Goal: Information Seeking & Learning: Learn about a topic

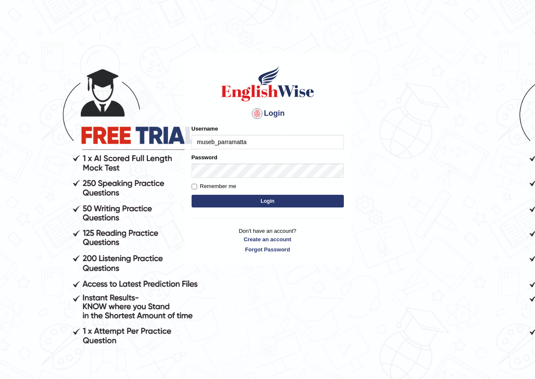
type input "museb_parramatta"
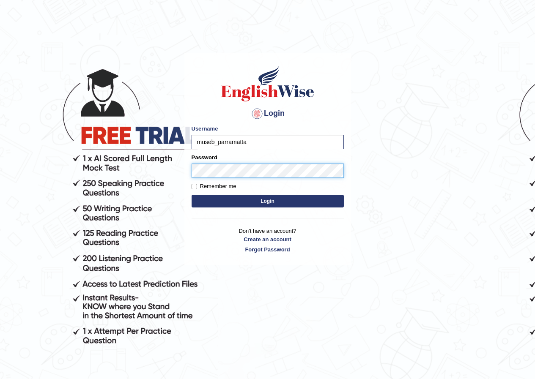
click at [192, 195] on button "Login" at bounding box center [268, 201] width 152 height 13
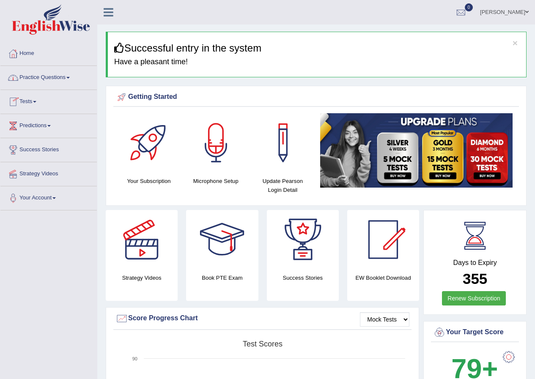
click at [47, 77] on link "Practice Questions" at bounding box center [48, 76] width 96 height 21
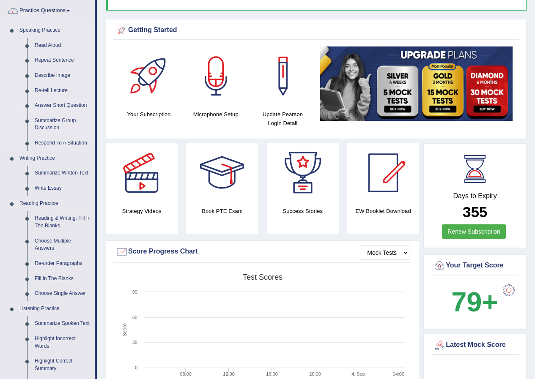
scroll to position [127, 0]
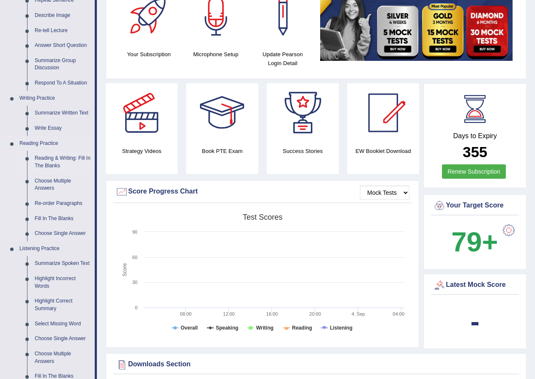
click at [42, 160] on link "Reading & Writing: Fill In The Blanks" at bounding box center [63, 162] width 64 height 22
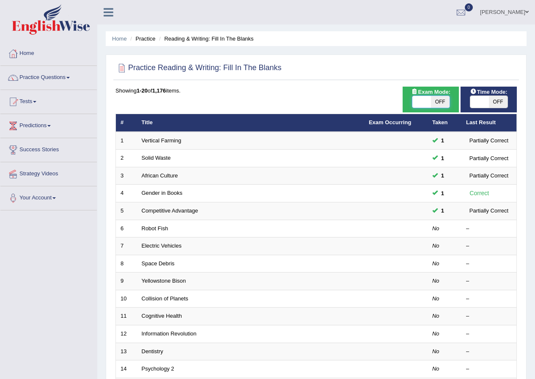
click at [426, 101] on span at bounding box center [421, 102] width 19 height 12
checkbox input "true"
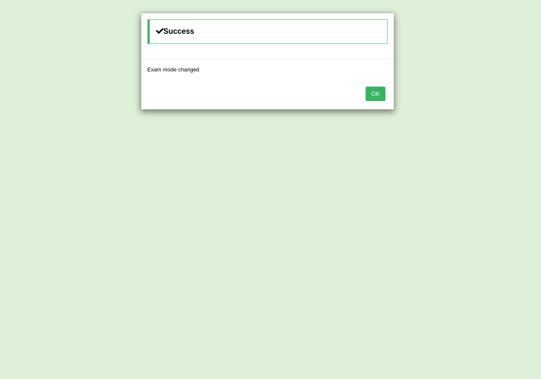
click at [372, 95] on button "OK" at bounding box center [375, 94] width 19 height 14
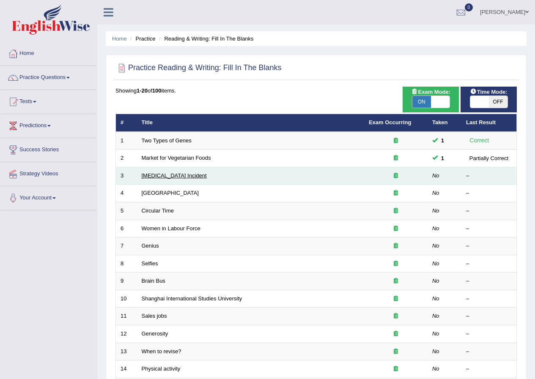
click at [186, 176] on link "Lightning Strike Incident" at bounding box center [174, 176] width 65 height 6
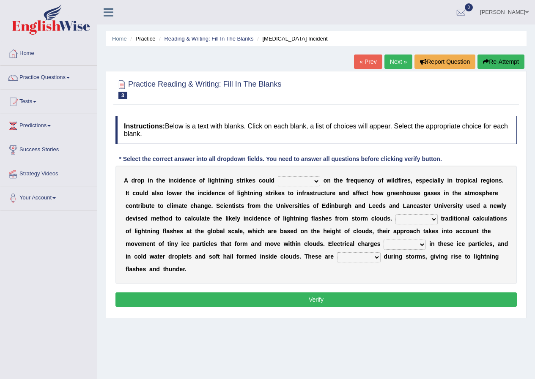
click at [310, 179] on select "dwell focus impact depend" at bounding box center [299, 181] width 42 height 10
select select "impact"
click at [278, 176] on select "dwell focus impact depend" at bounding box center [299, 181] width 42 height 10
click at [411, 219] on select "Unlike Unless Except Besides" at bounding box center [416, 219] width 42 height 10
select select "Unlike"
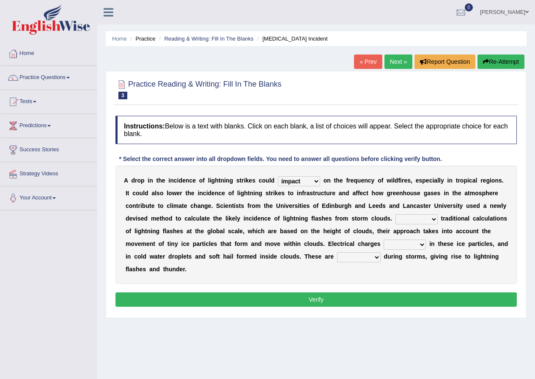
click at [395, 214] on select "Unlike Unless Except Besides" at bounding box center [416, 219] width 42 height 10
click at [410, 244] on select "run off build up mess up zoom in" at bounding box center [405, 245] width 42 height 10
select select "mess up"
click at [384, 240] on select "run off build up mess up zoom in" at bounding box center [405, 245] width 42 height 10
click at [356, 259] on select "collected diverted rounded discharged" at bounding box center [359, 257] width 44 height 10
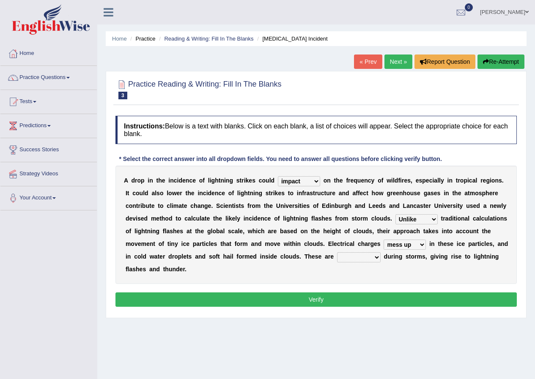
click at [313, 324] on div "Home Practice Reading & Writing: Fill In The Blanks Lightning Strike Incident «…" at bounding box center [316, 211] width 438 height 423
click at [365, 256] on select "collected diverted rounded discharged" at bounding box center [359, 257] width 44 height 10
select select "collected"
click at [337, 252] on select "collected diverted rounded discharged" at bounding box center [359, 257] width 44 height 10
click at [348, 297] on button "Verify" at bounding box center [315, 300] width 401 height 14
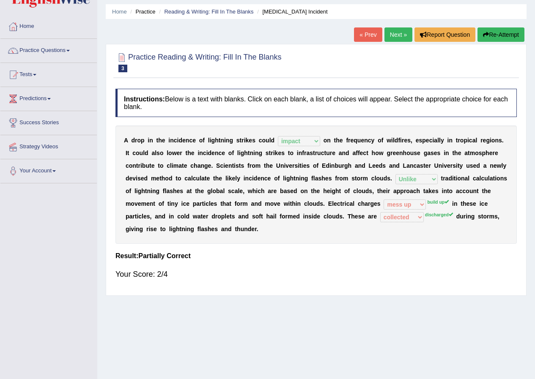
scroll to position [42, 0]
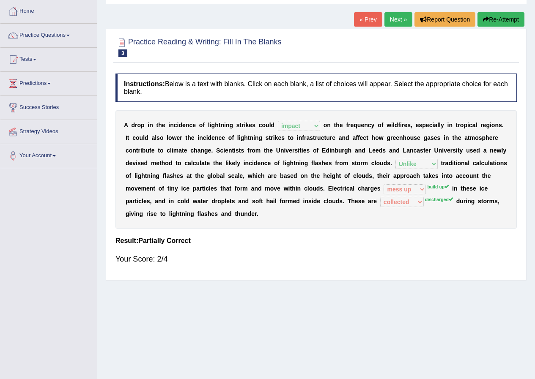
click at [390, 19] on link "Next »" at bounding box center [398, 19] width 28 height 14
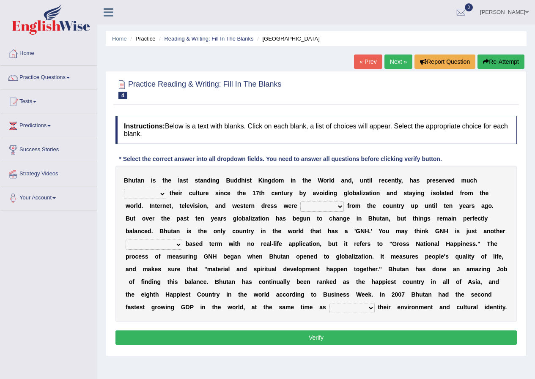
click at [142, 198] on select "of about to for" at bounding box center [145, 194] width 42 height 10
select select "about"
click at [124, 189] on select "of about to for" at bounding box center [145, 194] width 42 height 10
click at [330, 205] on select "summoned observed displayed banned" at bounding box center [322, 207] width 44 height 10
select select "observed"
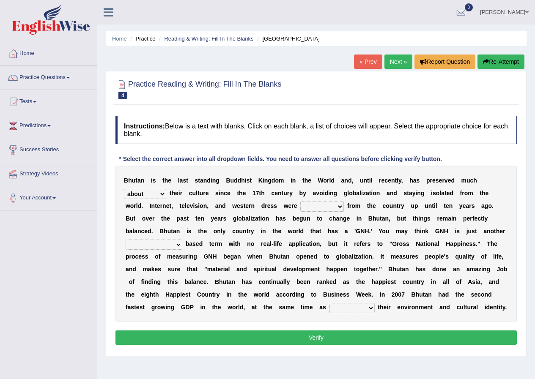
click at [300, 202] on select "summoned observed displayed banned" at bounding box center [322, 207] width 44 height 10
click at [166, 245] on select "statistically barely overwhelmingly roughly" at bounding box center [154, 245] width 57 height 10
click at [126, 240] on select "statistically barely overwhelmingly roughly" at bounding box center [154, 245] width 57 height 10
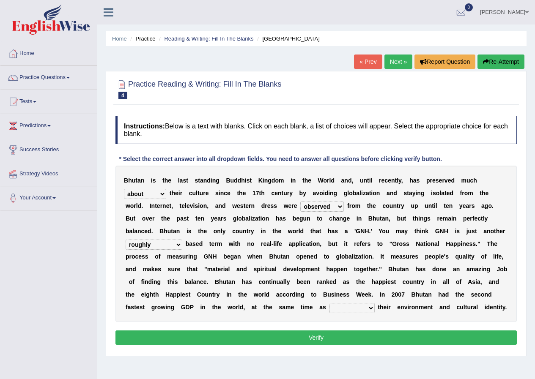
click at [171, 245] on select "statistically barely overwhelmingly roughly" at bounding box center [154, 245] width 57 height 10
select select "overwhelmingly"
click at [126, 240] on select "statistically barely overwhelmingly roughly" at bounding box center [154, 245] width 57 height 10
click at [362, 308] on select "demeaning intruding maintaining mourning" at bounding box center [351, 308] width 45 height 10
select select "maintaining"
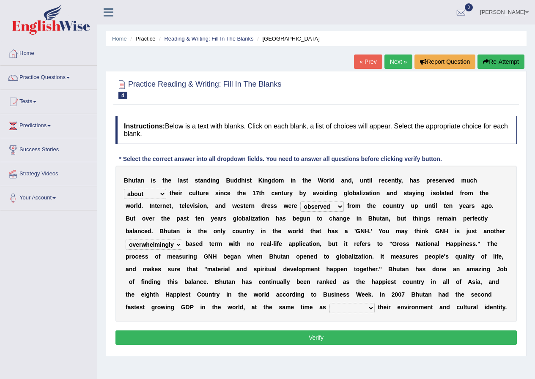
click at [329, 303] on select "demeaning intruding maintaining mourning" at bounding box center [351, 308] width 45 height 10
click at [348, 338] on button "Verify" at bounding box center [315, 338] width 401 height 14
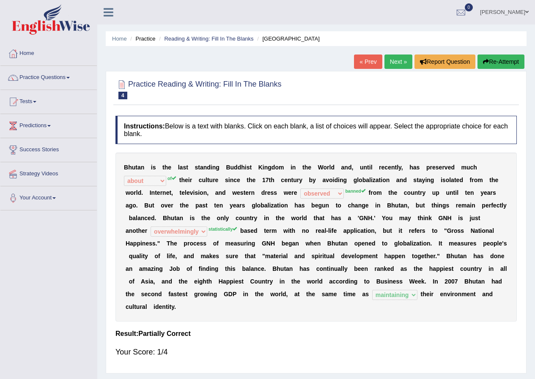
click at [389, 60] on link "Next »" at bounding box center [398, 62] width 28 height 14
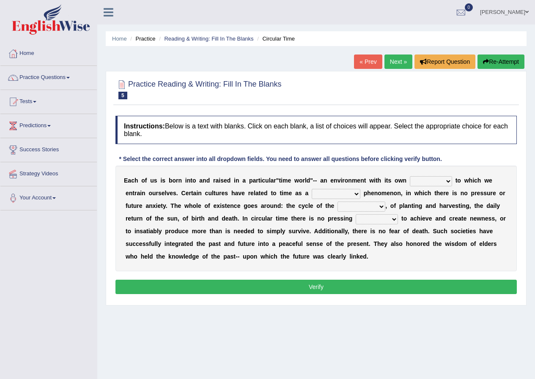
click at [422, 181] on select "area shape rhythm inclination" at bounding box center [431, 181] width 42 height 10
select select "rhythm"
click at [410, 176] on select "area shape rhythm inclination" at bounding box center [431, 181] width 42 height 10
click at [340, 194] on select "cyclical conventional recycling cylindrical" at bounding box center [336, 194] width 49 height 10
click at [58, 269] on div "Toggle navigation Home Practice Questions Speaking Practice Read Aloud Repeat S…" at bounding box center [267, 220] width 535 height 440
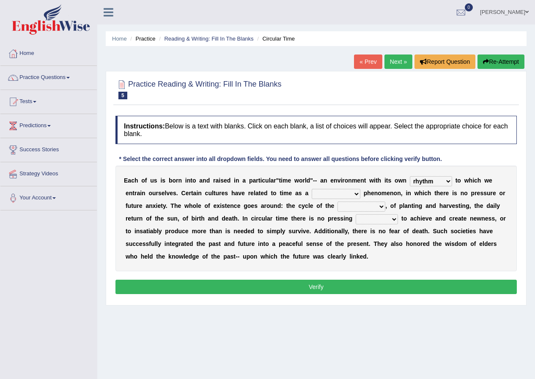
click at [333, 194] on select "cyclical conventional recycling cylindrical" at bounding box center [336, 194] width 49 height 10
click at [312, 189] on select "cyclical conventional recycling cylindrical" at bounding box center [336, 194] width 49 height 10
click at [350, 193] on select "cyclical conventional recycling cylindrical" at bounding box center [336, 194] width 49 height 10
click at [337, 195] on select "cyclical conventional recycling cylindrical" at bounding box center [336, 194] width 49 height 10
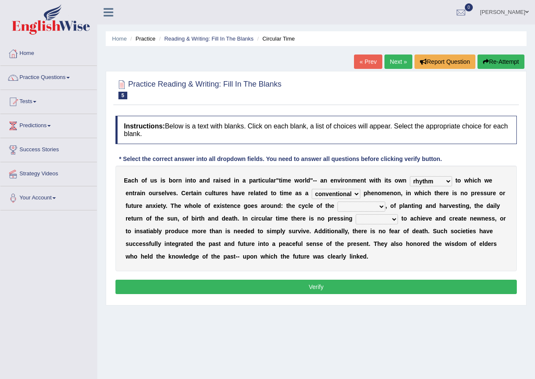
click at [337, 195] on select "cyclical conventional recycling cylindrical" at bounding box center [336, 194] width 49 height 10
click at [337, 190] on select "cyclical conventional recycling cylindrical" at bounding box center [336, 194] width 49 height 10
select select "cyclical"
click at [312, 189] on select "cyclical conventional recycling cylindrical" at bounding box center [336, 194] width 49 height 10
click at [351, 204] on select "days seasons arrangement periods" at bounding box center [362, 207] width 48 height 10
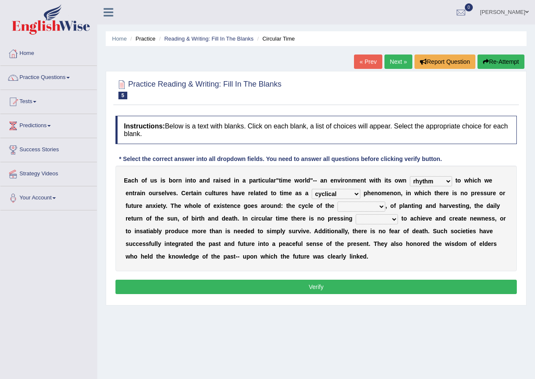
select select "seasons"
click at [338, 202] on select "days seasons arrangement periods" at bounding box center [362, 207] width 48 height 10
click at [345, 239] on div "E a c h o f u s i s b o r n i n t o a n d r a i s e d i n a p a r t i c u l a r…" at bounding box center [315, 219] width 401 height 106
click at [363, 205] on select "days seasons arrangement periods" at bounding box center [362, 207] width 48 height 10
click at [447, 253] on div "E a c h o f u s i s b o r n i n t o a n d r a i s e d i n a p a r t i c u l a r…" at bounding box center [315, 219] width 401 height 106
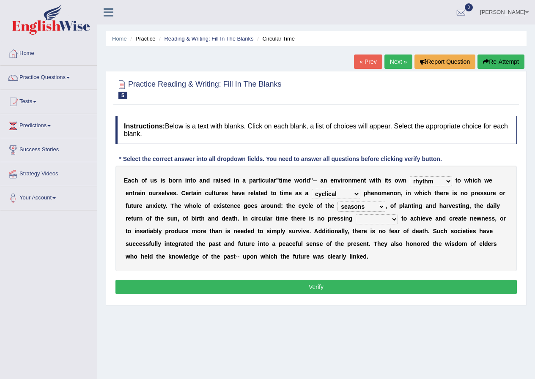
click at [373, 222] on select "issue point cause need" at bounding box center [377, 219] width 42 height 10
click at [489, 256] on div "E a c h o f u s i s b o r n i n t o a n d r a i s e d i n a p a r t i c u l a r…" at bounding box center [315, 219] width 401 height 106
click at [367, 220] on select "issue point cause need" at bounding box center [377, 219] width 42 height 10
select select "need"
click at [356, 214] on select "issue point cause need" at bounding box center [377, 219] width 42 height 10
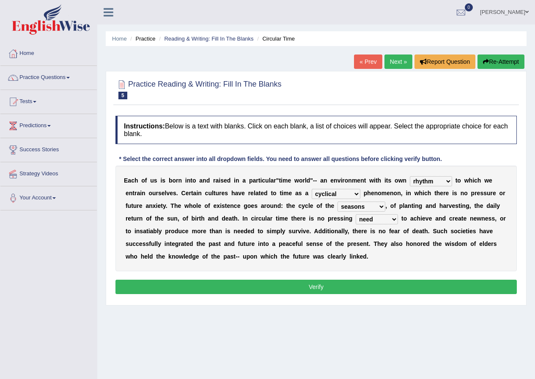
click at [347, 281] on button "Verify" at bounding box center [315, 287] width 401 height 14
click at [347, 281] on div "Home Practice Reading & Writing: Fill In The Blanks Circular Time « Prev Next »…" at bounding box center [316, 211] width 438 height 423
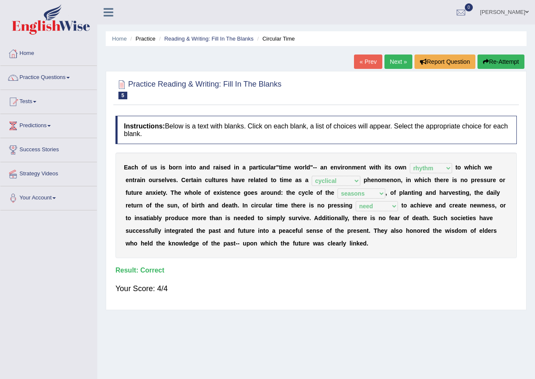
click at [398, 62] on link "Next »" at bounding box center [398, 62] width 28 height 14
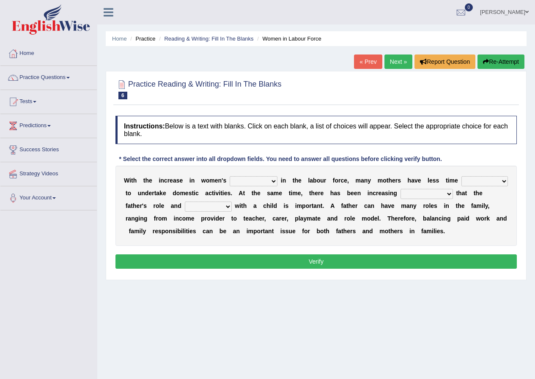
click at [256, 183] on select "attendance substitution participation definition" at bounding box center [254, 181] width 48 height 10
select select "participation"
click at [230, 176] on select "attendance substitution participation definition" at bounding box center [254, 181] width 48 height 10
click at [485, 181] on select "available related consumable useful" at bounding box center [484, 181] width 47 height 10
select select "available"
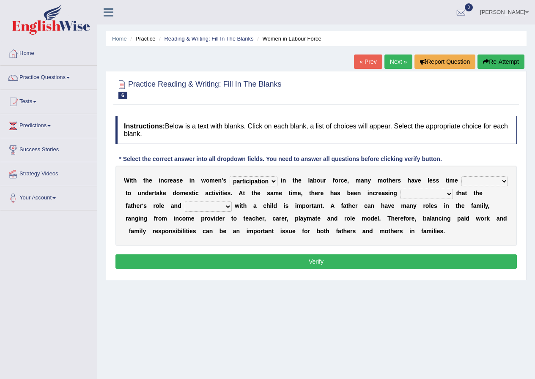
click at [461, 176] on select "available related consumable useful" at bounding box center [484, 181] width 47 height 10
click at [423, 197] on select "recognition discrimination resolution recreation" at bounding box center [427, 194] width 52 height 10
click at [193, 207] on select "scholarship realtionship worship employment" at bounding box center [208, 207] width 47 height 10
select select "realtionship"
click at [185, 202] on select "scholarship realtionship worship employment" at bounding box center [208, 207] width 47 height 10
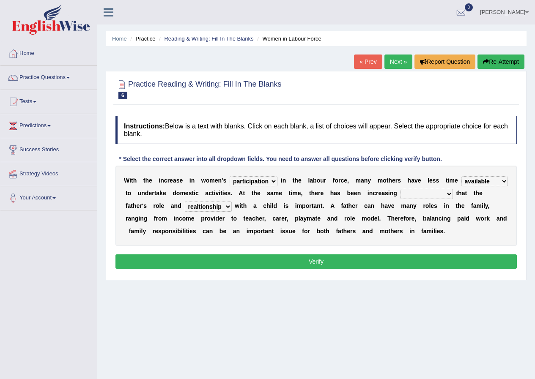
click at [419, 192] on select "recognition discrimination resolution recreation" at bounding box center [427, 194] width 52 height 10
click at [401, 189] on select "recognition discrimination resolution recreation" at bounding box center [427, 194] width 52 height 10
click at [422, 193] on select "recognition discrimination resolution recreation" at bounding box center [427, 194] width 52 height 10
click at [401, 189] on select "recognition discrimination resolution recreation" at bounding box center [427, 194] width 52 height 10
click at [428, 192] on select "recognition discrimination resolution recreation" at bounding box center [427, 194] width 52 height 10
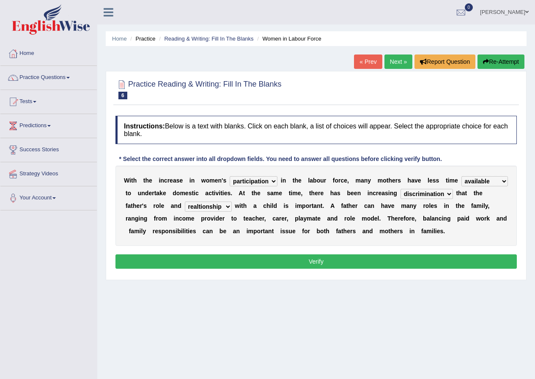
select select "recreation"
click at [401, 189] on select "recognition discrimination resolution recreation" at bounding box center [427, 194] width 52 height 10
click at [392, 262] on button "Verify" at bounding box center [315, 262] width 401 height 14
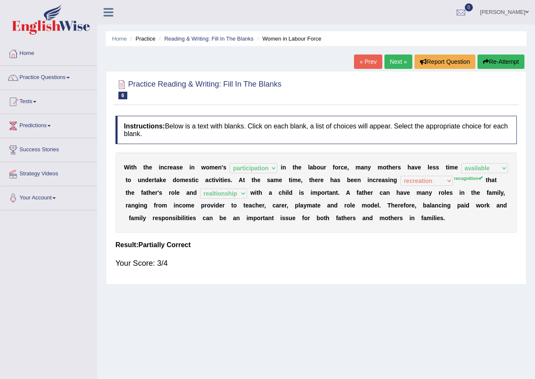
click at [393, 57] on link "Next »" at bounding box center [398, 62] width 28 height 14
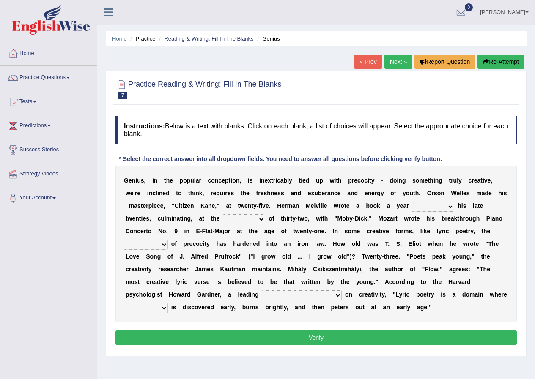
click at [427, 208] on select "on without through over" at bounding box center [433, 207] width 42 height 10
select select "over"
click at [412, 202] on select "on without through over" at bounding box center [433, 207] width 42 height 10
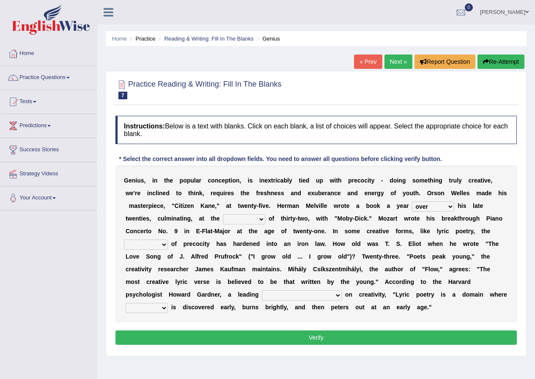
click at [238, 218] on select "proportion rate age cost" at bounding box center [244, 219] width 42 height 10
select select "age"
click at [223, 214] on select "proportion rate age cost" at bounding box center [244, 219] width 42 height 10
click at [152, 242] on select "junction importance structure inferiority" at bounding box center [146, 245] width 44 height 10
select select "importance"
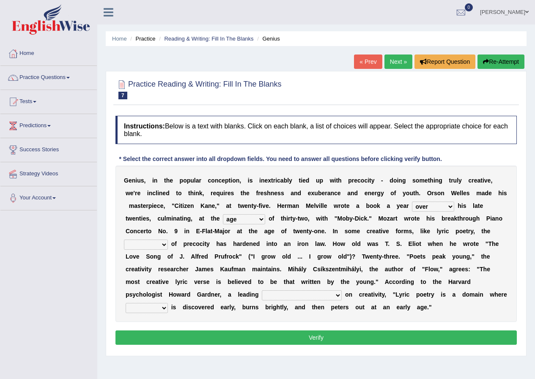
click at [124, 240] on select "junction importance structure inferiority" at bounding box center [146, 245] width 44 height 10
click at [272, 293] on select "master supremacy authority atheist" at bounding box center [302, 296] width 80 height 10
select select "master"
click at [262, 291] on select "master supremacy authority atheist" at bounding box center [302, 296] width 80 height 10
click at [286, 296] on select "master supremacy authority atheist" at bounding box center [302, 296] width 80 height 10
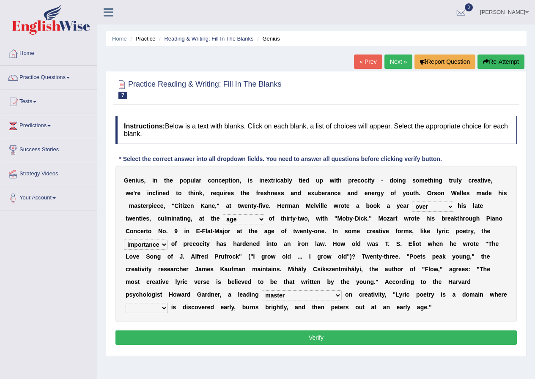
click at [262, 291] on select "master supremacy authority atheist" at bounding box center [302, 296] width 80 height 10
click at [154, 307] on select "fire derk offender talent" at bounding box center [147, 308] width 42 height 10
select select "talent"
click at [126, 303] on select "fire derk offender talent" at bounding box center [147, 308] width 42 height 10
click at [329, 331] on button "Verify" at bounding box center [315, 338] width 401 height 14
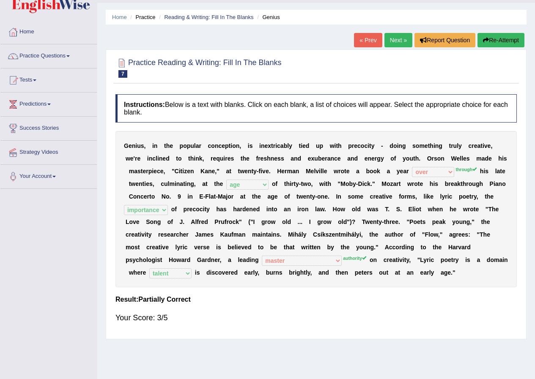
scroll to position [42, 0]
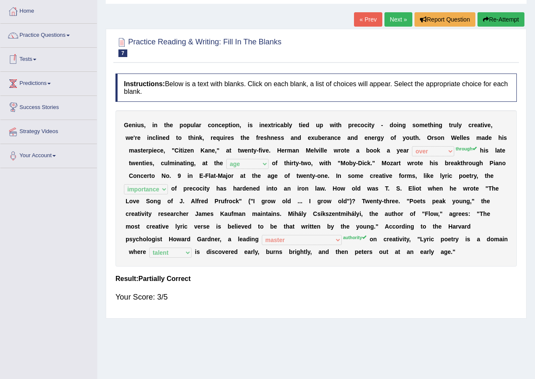
click at [63, 53] on link "Tests" at bounding box center [48, 58] width 96 height 21
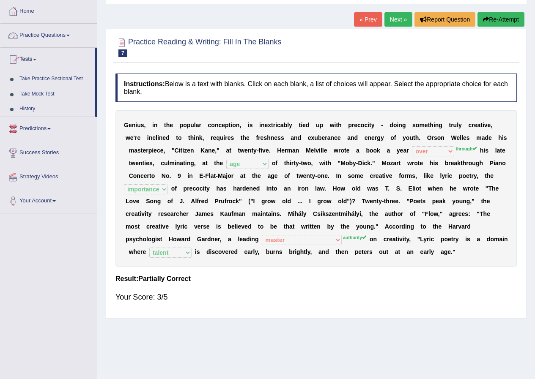
click at [63, 35] on link "Practice Questions" at bounding box center [48, 34] width 96 height 21
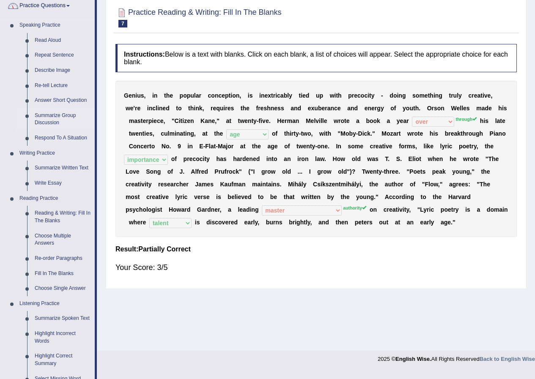
scroll to position [127, 0]
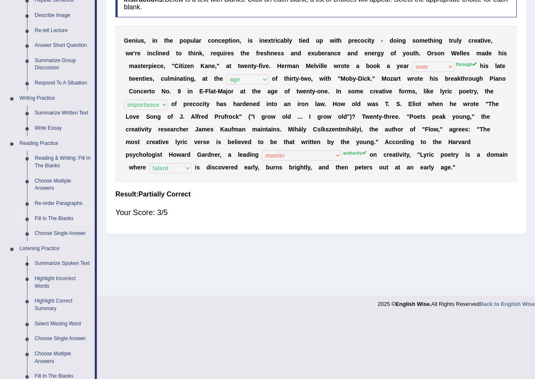
click at [61, 217] on link "Fill In The Blanks" at bounding box center [63, 218] width 64 height 15
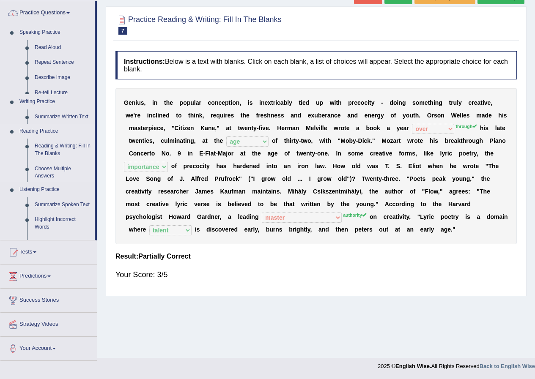
scroll to position [65, 0]
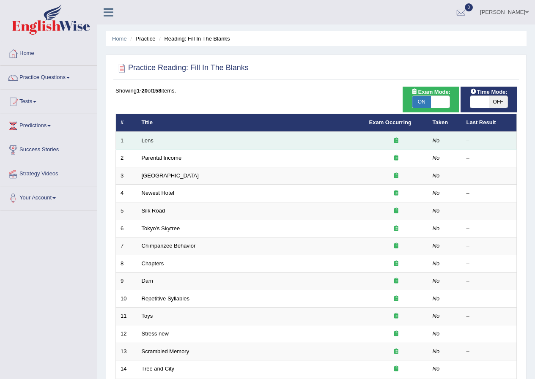
click at [149, 141] on link "Lens" at bounding box center [148, 140] width 12 height 6
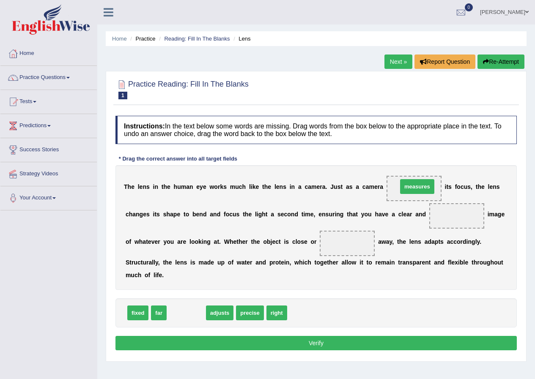
drag, startPoint x: 183, startPoint y: 312, endPoint x: 414, endPoint y: 185, distance: 263.3
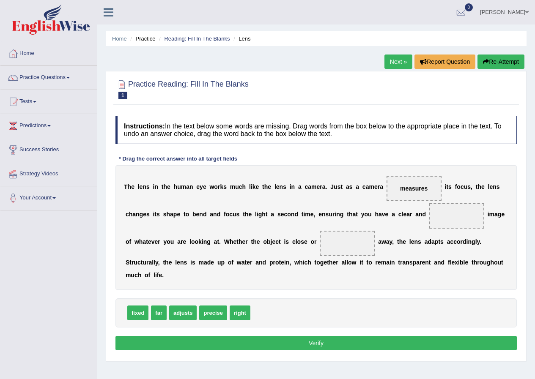
click at [219, 316] on span "precise" at bounding box center [213, 313] width 28 height 15
drag, startPoint x: 219, startPoint y: 316, endPoint x: 470, endPoint y: 214, distance: 270.8
drag, startPoint x: 158, startPoint y: 311, endPoint x: 344, endPoint y: 247, distance: 196.5
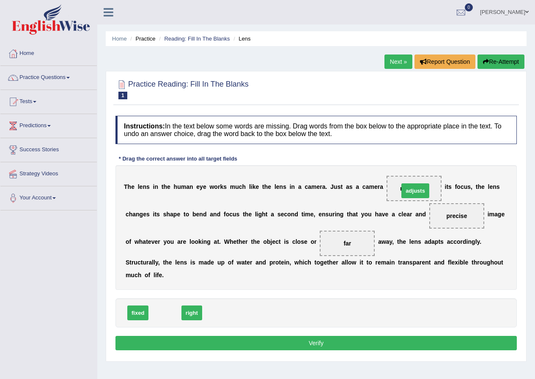
drag, startPoint x: 165, startPoint y: 310, endPoint x: 386, endPoint y: 194, distance: 249.9
click at [304, 345] on button "Verify" at bounding box center [315, 343] width 401 height 14
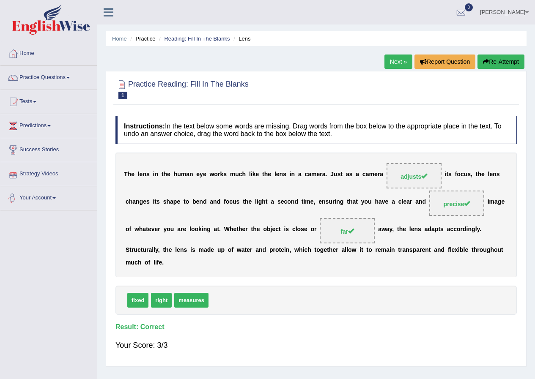
click at [392, 64] on link "Next »" at bounding box center [398, 62] width 28 height 14
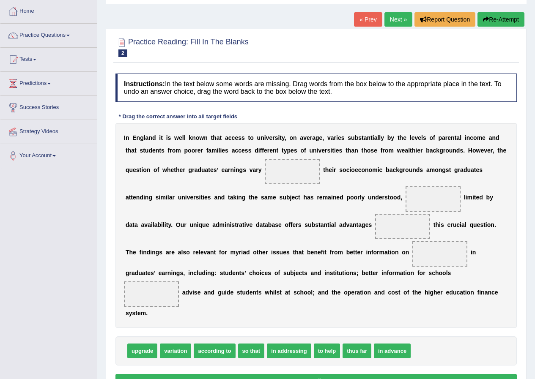
scroll to position [85, 0]
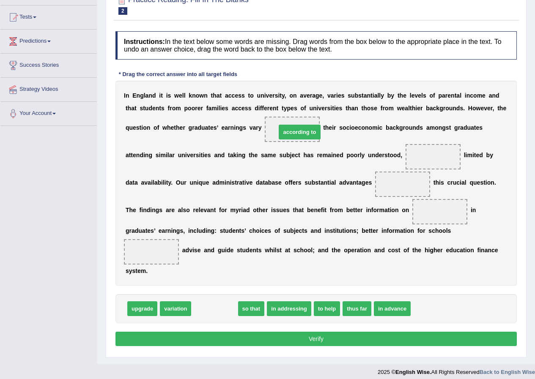
drag, startPoint x: 220, startPoint y: 309, endPoint x: 305, endPoint y: 132, distance: 196.2
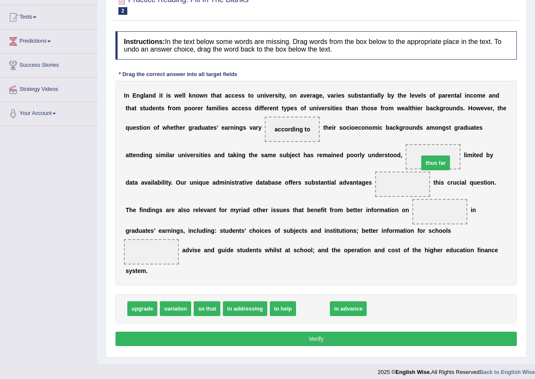
drag, startPoint x: 321, startPoint y: 309, endPoint x: 443, endPoint y: 162, distance: 191.9
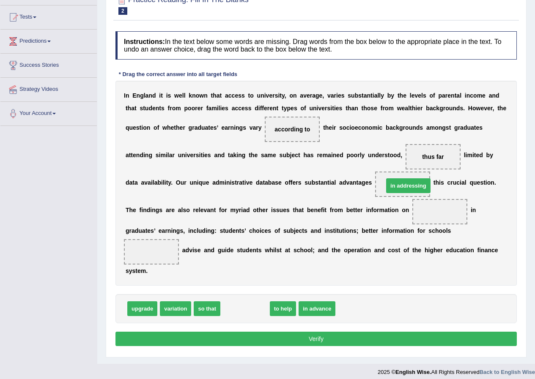
drag, startPoint x: 253, startPoint y: 310, endPoint x: 416, endPoint y: 187, distance: 204.5
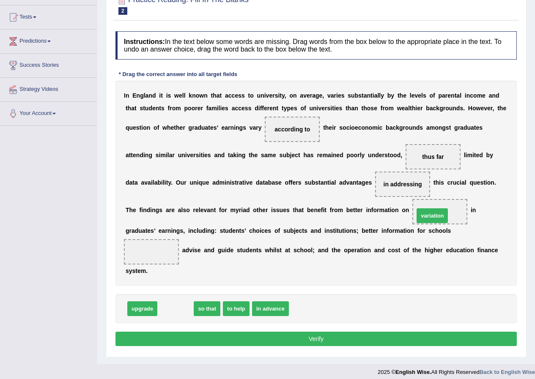
drag, startPoint x: 182, startPoint y: 308, endPoint x: 439, endPoint y: 215, distance: 273.1
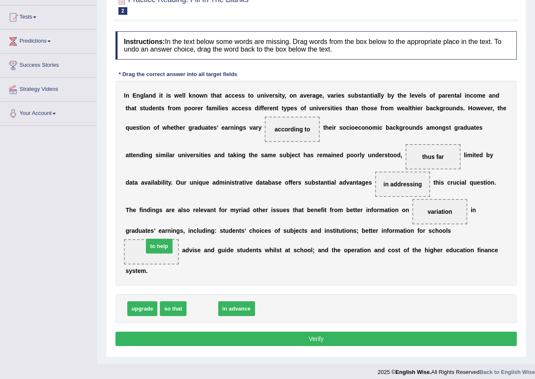
drag, startPoint x: 200, startPoint y: 303, endPoint x: 156, endPoint y: 243, distance: 74.2
click at [293, 337] on button "Verify" at bounding box center [315, 339] width 401 height 14
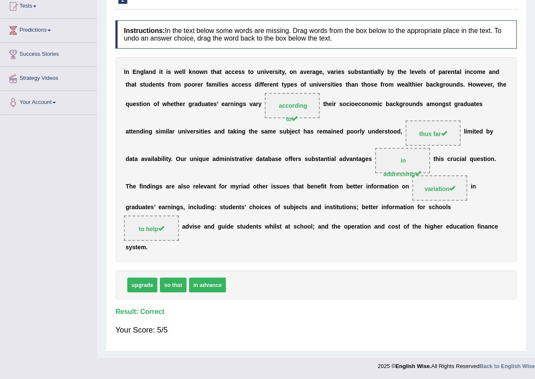
scroll to position [0, 0]
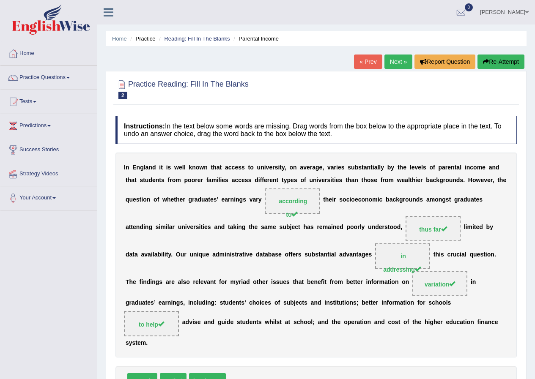
click at [398, 58] on link "Next »" at bounding box center [398, 62] width 28 height 14
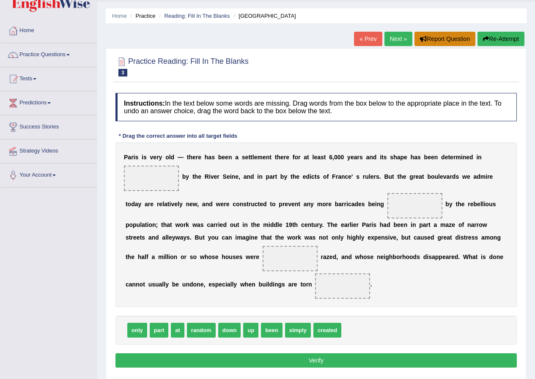
scroll to position [42, 0]
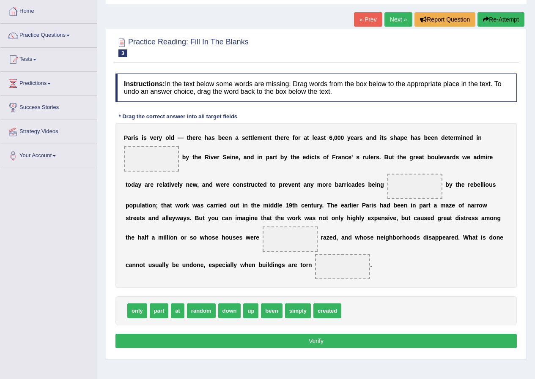
click at [303, 311] on span "simply" at bounding box center [298, 311] width 26 height 15
drag, startPoint x: 303, startPoint y: 311, endPoint x: 151, endPoint y: 160, distance: 214.1
drag, startPoint x: 303, startPoint y: 312, endPoint x: 422, endPoint y: 189, distance: 170.2
drag, startPoint x: 274, startPoint y: 310, endPoint x: 295, endPoint y: 234, distance: 78.2
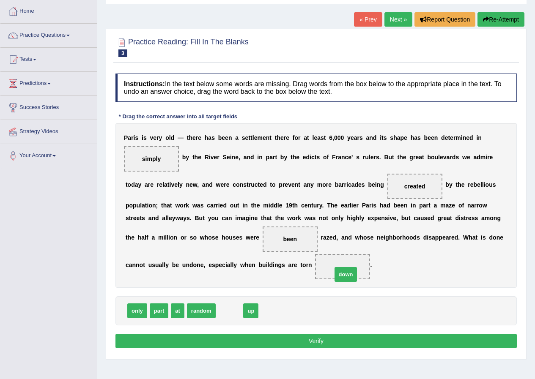
drag, startPoint x: 231, startPoint y: 311, endPoint x: 347, endPoint y: 275, distance: 121.9
click at [298, 339] on button "Verify" at bounding box center [315, 341] width 401 height 14
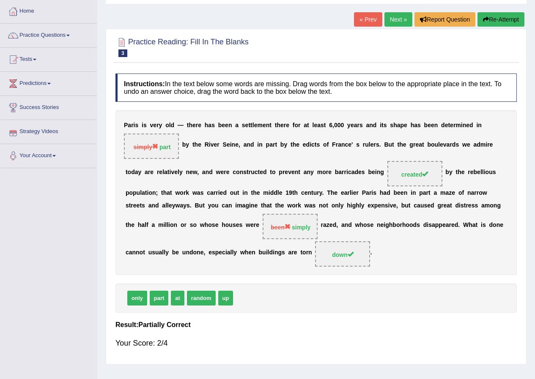
click at [397, 18] on link "Next »" at bounding box center [398, 19] width 28 height 14
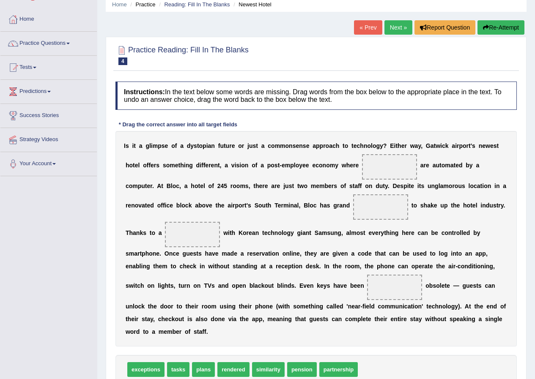
scroll to position [85, 0]
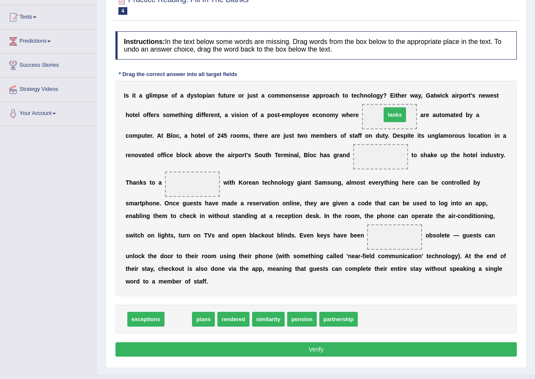
drag, startPoint x: 174, startPoint y: 316, endPoint x: 391, endPoint y: 112, distance: 298.0
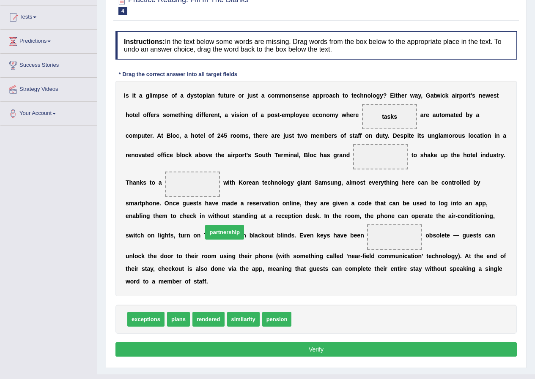
drag, startPoint x: 318, startPoint y: 320, endPoint x: 218, endPoint y: 202, distance: 154.2
click at [221, 225] on span "partnership" at bounding box center [224, 232] width 39 height 15
click at [212, 189] on span at bounding box center [192, 184] width 55 height 25
drag, startPoint x: 316, startPoint y: 323, endPoint x: 196, endPoint y: 185, distance: 182.9
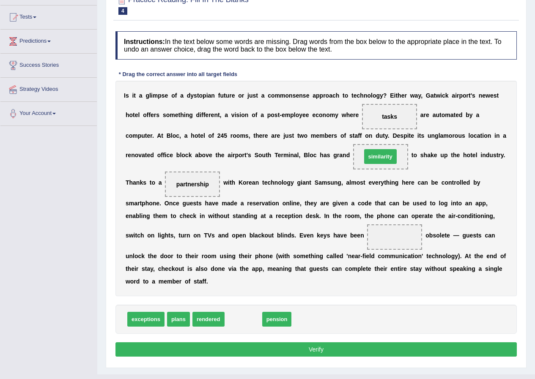
drag, startPoint x: 246, startPoint y: 316, endPoint x: 384, endPoint y: 155, distance: 211.5
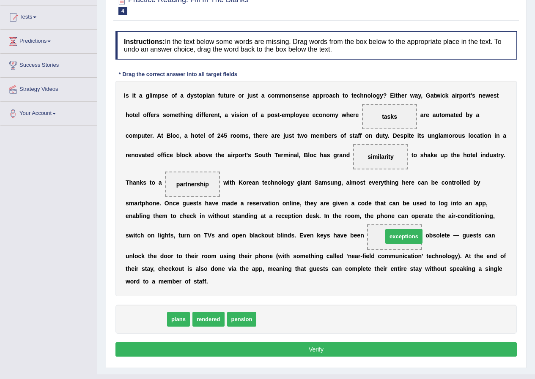
drag, startPoint x: 142, startPoint y: 321, endPoint x: 400, endPoint y: 238, distance: 270.6
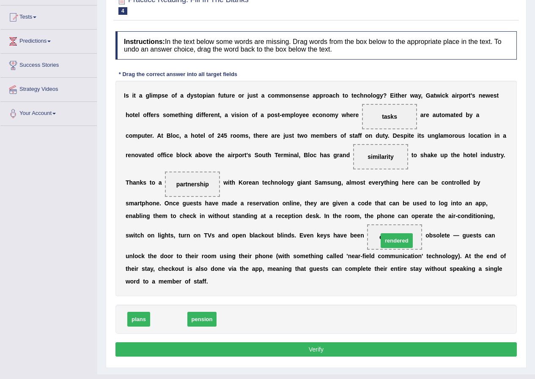
drag, startPoint x: 173, startPoint y: 318, endPoint x: 401, endPoint y: 239, distance: 241.2
click at [312, 349] on button "Verify" at bounding box center [315, 350] width 401 height 14
click at [312, 349] on div "Practice Reading: Fill In The Blanks 4 Newest Hotel Instructions: In the text b…" at bounding box center [316, 177] width 421 height 382
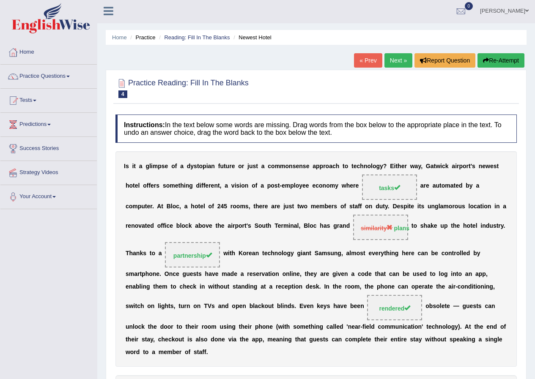
scroll to position [0, 0]
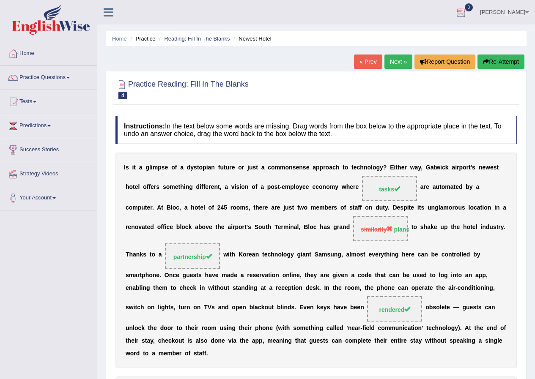
click at [394, 63] on link "Next »" at bounding box center [398, 62] width 28 height 14
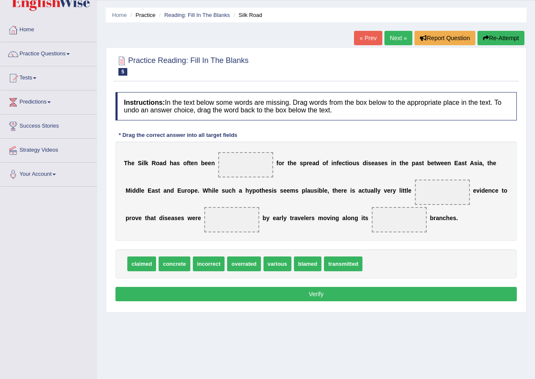
scroll to position [42, 0]
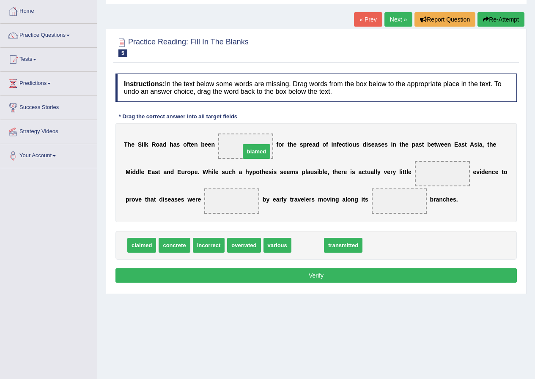
drag, startPoint x: 312, startPoint y: 242, endPoint x: 261, endPoint y: 148, distance: 106.6
drag, startPoint x: 318, startPoint y: 248, endPoint x: 242, endPoint y: 202, distance: 88.8
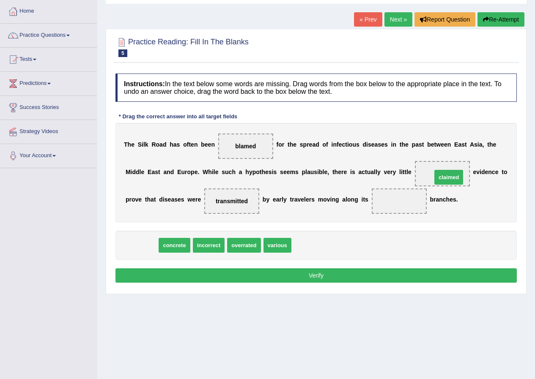
drag, startPoint x: 140, startPoint y: 247, endPoint x: 447, endPoint y: 176, distance: 315.1
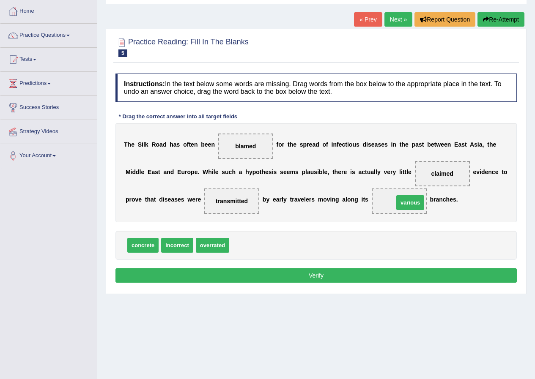
drag, startPoint x: 250, startPoint y: 242, endPoint x: 413, endPoint y: 199, distance: 168.0
click at [346, 273] on button "Verify" at bounding box center [315, 276] width 401 height 14
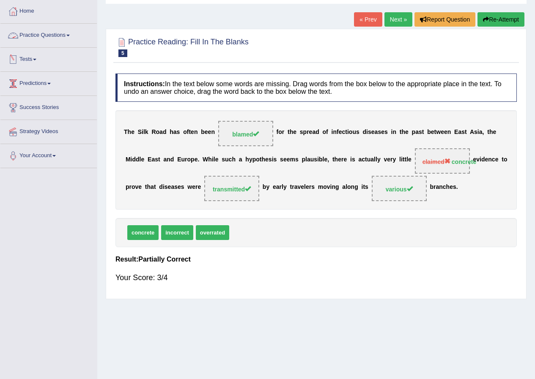
click at [48, 34] on link "Practice Questions" at bounding box center [48, 34] width 96 height 21
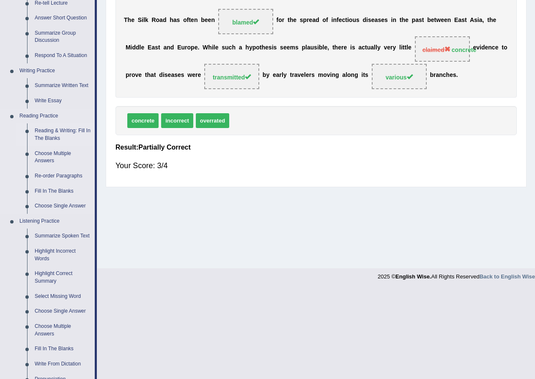
scroll to position [169, 0]
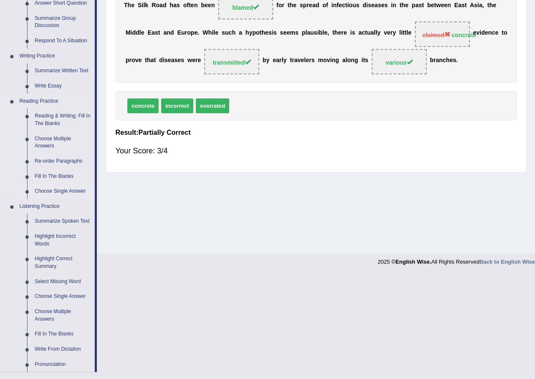
click at [56, 191] on link "Choose Single Answer" at bounding box center [63, 191] width 64 height 15
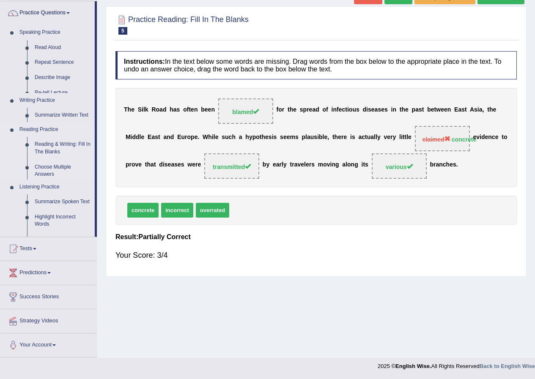
scroll to position [65, 0]
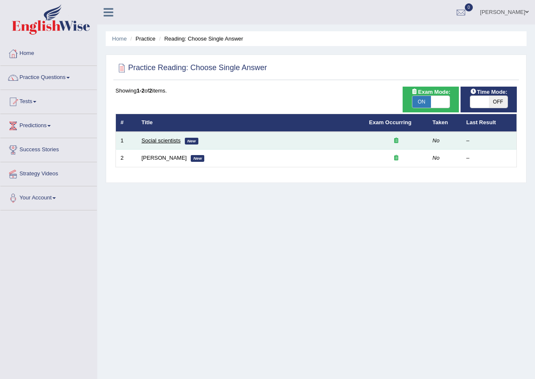
click at [156, 139] on link "Social scientists" at bounding box center [161, 140] width 39 height 6
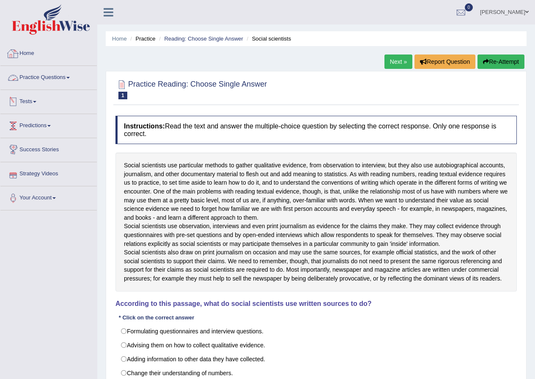
click at [47, 76] on link "Practice Questions" at bounding box center [48, 76] width 96 height 21
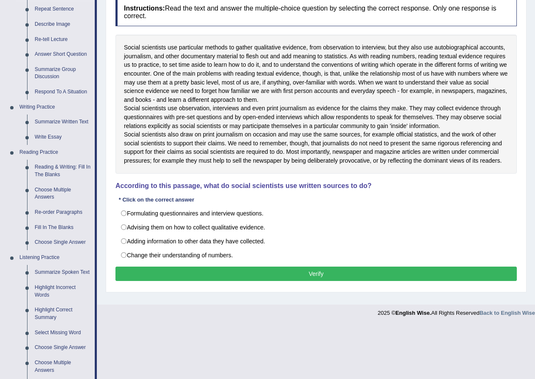
scroll to position [169, 0]
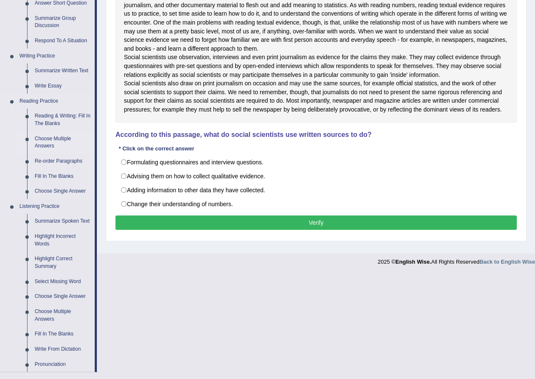
click at [50, 137] on link "Choose Multiple Answers" at bounding box center [63, 143] width 64 height 22
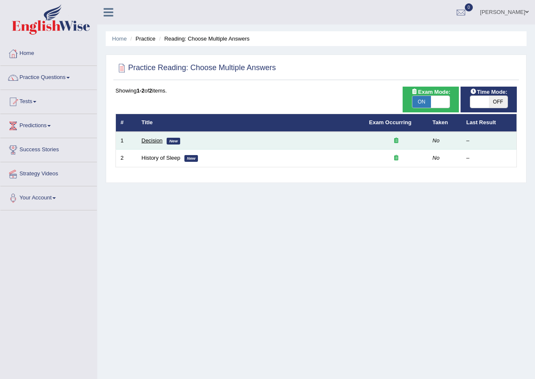
click at [154, 140] on link "Decision" at bounding box center [152, 140] width 21 height 6
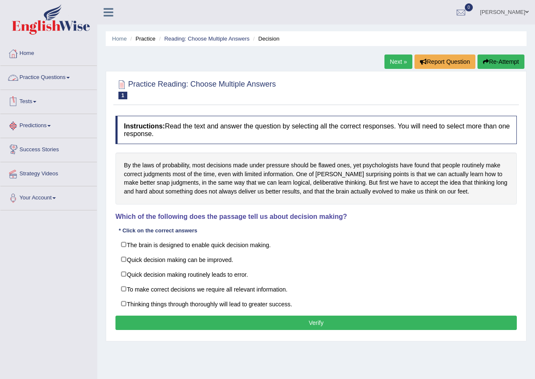
click at [50, 79] on link "Practice Questions" at bounding box center [48, 76] width 96 height 21
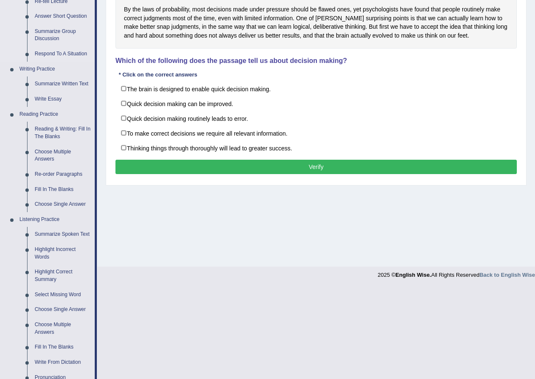
scroll to position [169, 0]
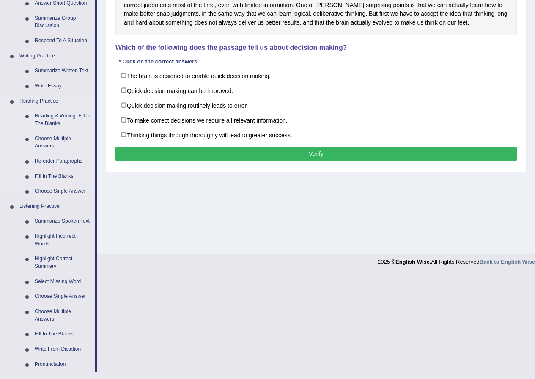
click at [46, 114] on link "Reading & Writing: Fill In The Blanks" at bounding box center [63, 120] width 64 height 22
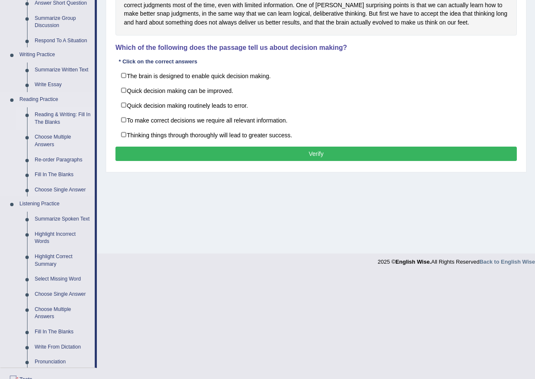
scroll to position [65, 0]
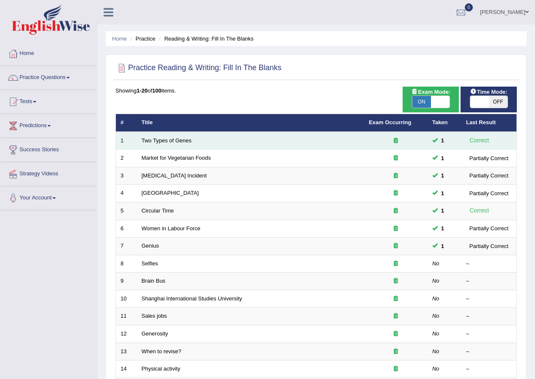
scroll to position [42, 0]
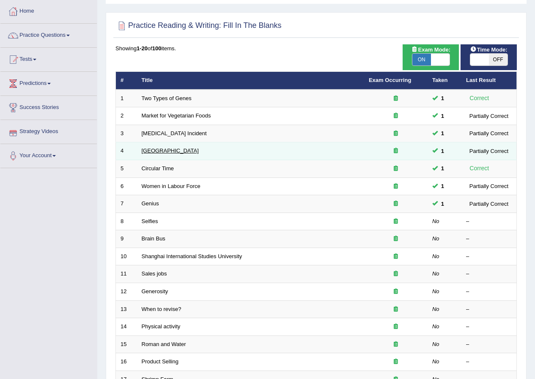
click at [149, 151] on link "[GEOGRAPHIC_DATA]" at bounding box center [170, 151] width 57 height 6
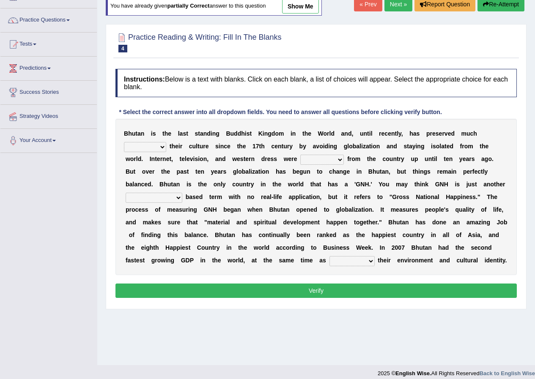
scroll to position [65, 0]
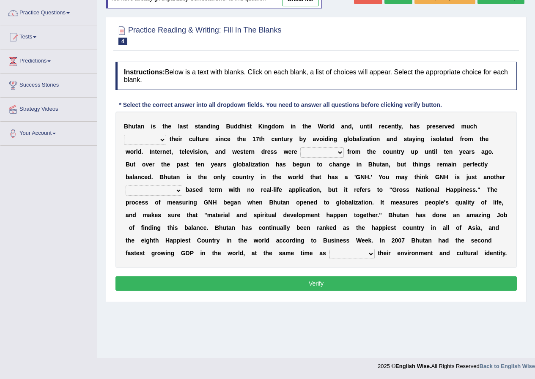
click at [151, 137] on select "of about to for" at bounding box center [145, 140] width 42 height 10
click at [124, 135] on select "of about to for" at bounding box center [145, 140] width 42 height 10
click at [143, 158] on div "B h u t a n i s t h e l a s t s t a n d i n g B u d d h i s t K i n g d o m i n…" at bounding box center [315, 190] width 401 height 156
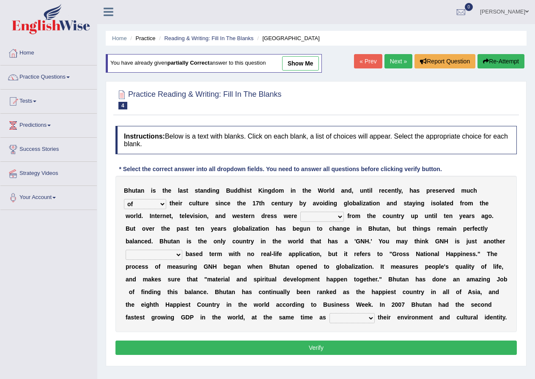
scroll to position [0, 0]
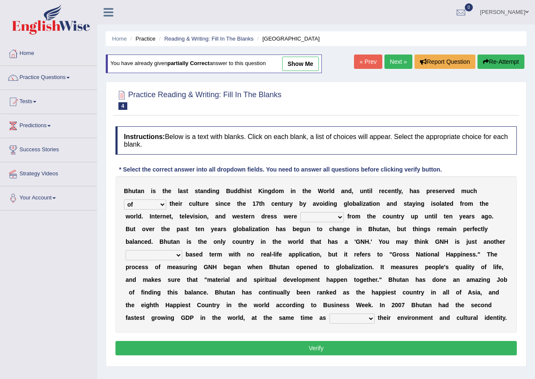
click at [305, 64] on link "show me" at bounding box center [300, 64] width 37 height 14
select select "about"
select select "observed"
select select "overwhelmingly"
select select "maintaining"
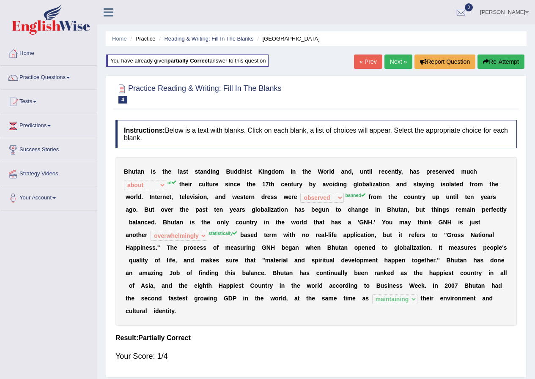
click at [398, 61] on link "Next »" at bounding box center [398, 62] width 28 height 14
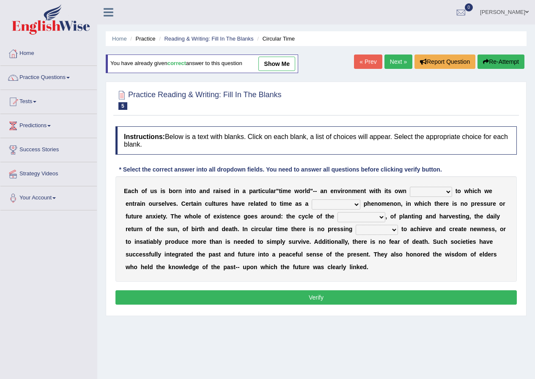
click at [371, 57] on link "« Prev" at bounding box center [368, 62] width 28 height 14
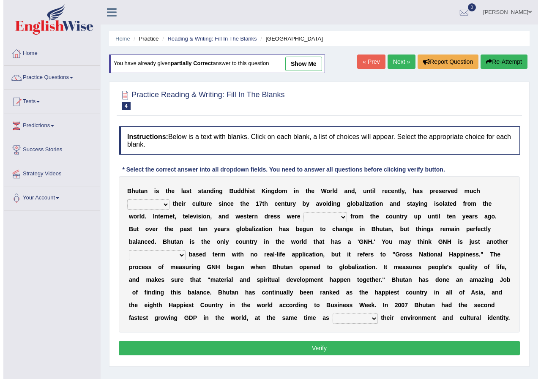
scroll to position [42, 0]
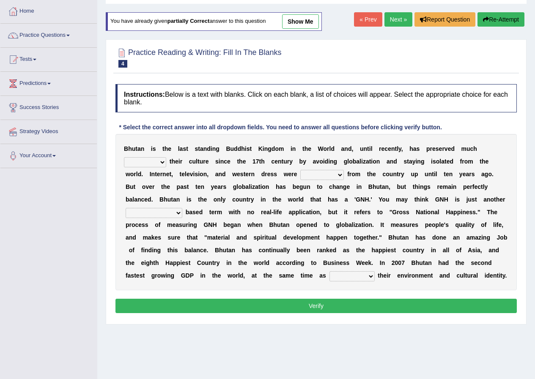
click at [153, 161] on select "of about to for" at bounding box center [145, 162] width 42 height 10
select select "of"
click at [124, 157] on select "of about to for" at bounding box center [145, 162] width 42 height 10
click at [339, 172] on select "summoned observed displayed banned" at bounding box center [322, 175] width 44 height 10
select select "banned"
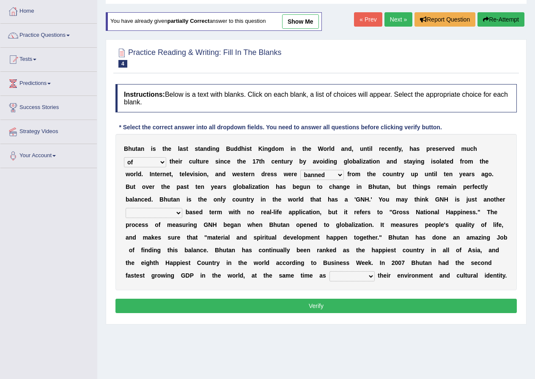
click at [300, 170] on select "summoned observed displayed banned" at bounding box center [322, 175] width 44 height 10
click at [175, 215] on select "statistically barely overwhelmingly roughly" at bounding box center [154, 213] width 57 height 10
select select "statistically"
click at [126, 208] on select "statistically barely overwhelmingly roughly" at bounding box center [154, 213] width 57 height 10
click at [343, 279] on select "demeaning intruding maintaining mourning" at bounding box center [351, 277] width 45 height 10
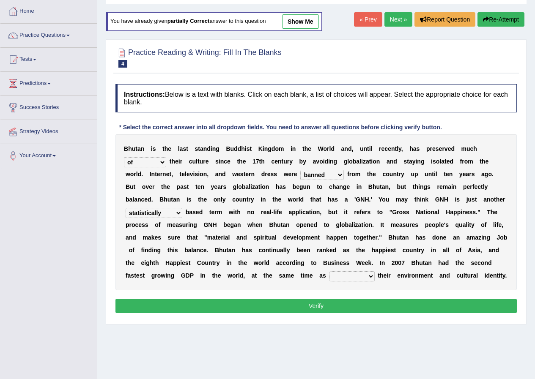
select select "maintaining"
click at [329, 272] on select "demeaning intruding maintaining mourning" at bounding box center [351, 277] width 45 height 10
click at [351, 299] on button "Verify" at bounding box center [315, 306] width 401 height 14
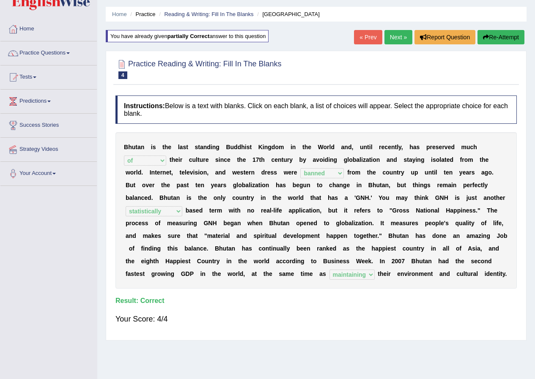
scroll to position [0, 0]
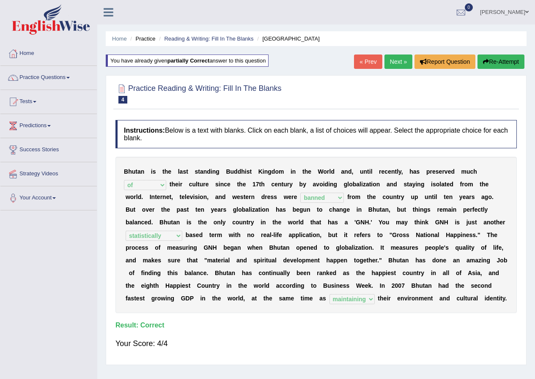
click at [392, 63] on link "Next »" at bounding box center [398, 62] width 28 height 14
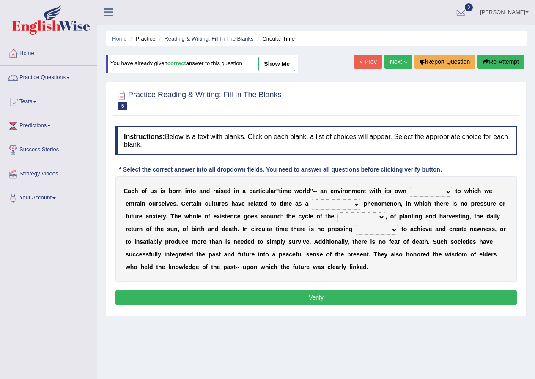
click at [62, 76] on link "Practice Questions" at bounding box center [48, 76] width 96 height 21
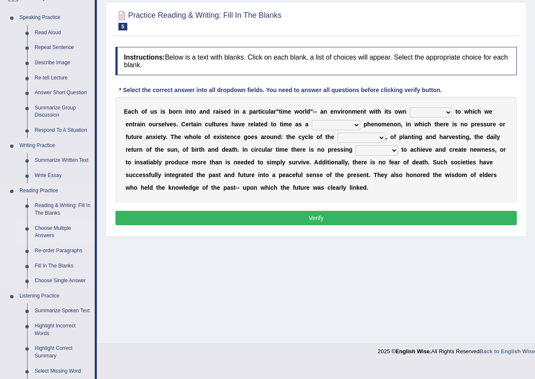
scroll to position [85, 0]
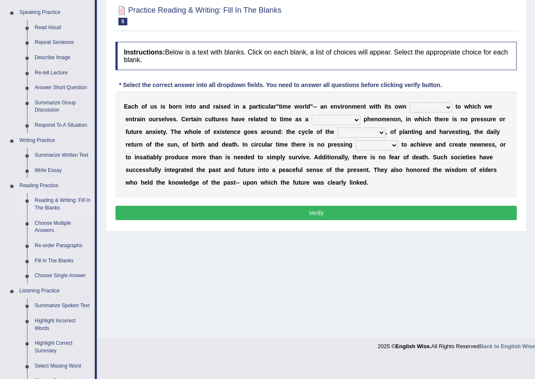
click at [62, 200] on link "Reading & Writing: Fill In The Blanks" at bounding box center [63, 204] width 64 height 22
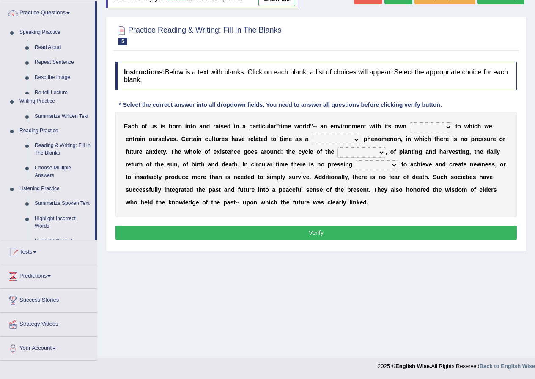
scroll to position [65, 0]
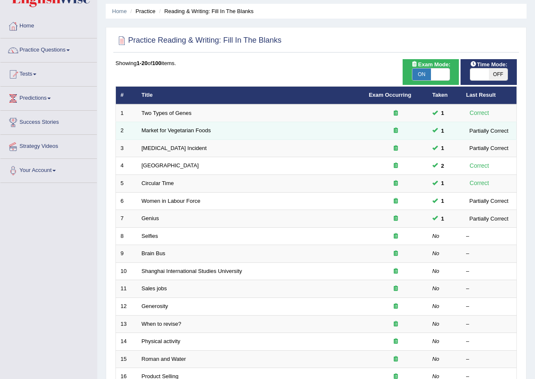
scroll to position [42, 0]
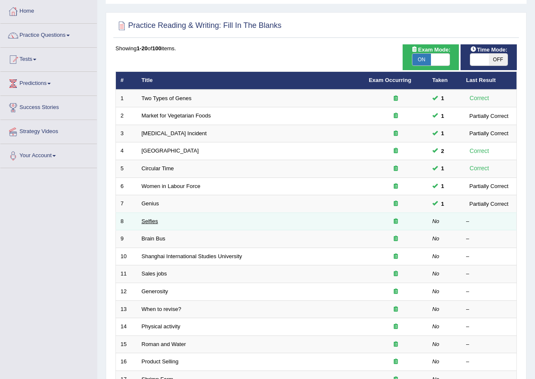
click at [149, 223] on link "Selfies" at bounding box center [150, 221] width 16 height 6
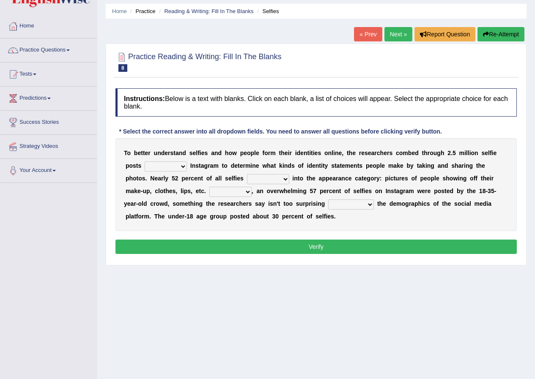
scroll to position [42, 0]
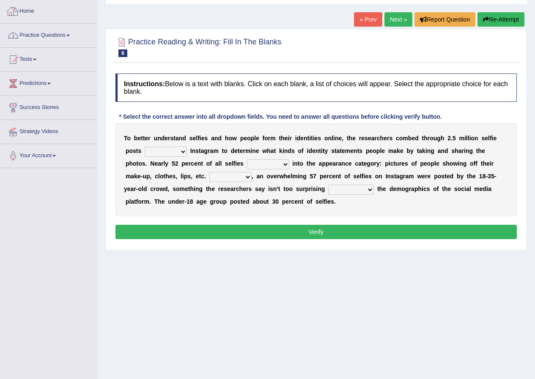
click at [36, 36] on link "Practice Questions" at bounding box center [48, 34] width 96 height 21
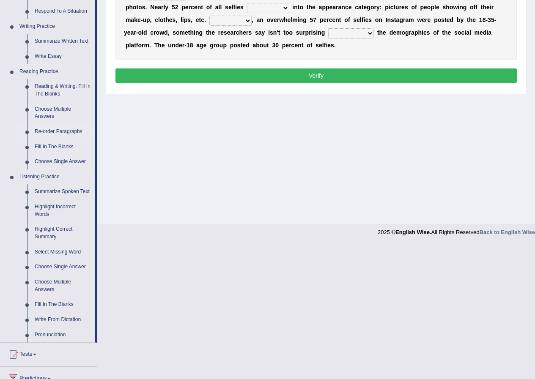
scroll to position [211, 0]
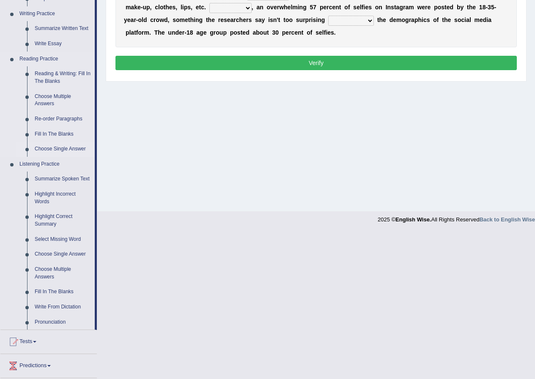
click at [58, 147] on link "Choose Single Answer" at bounding box center [63, 149] width 64 height 15
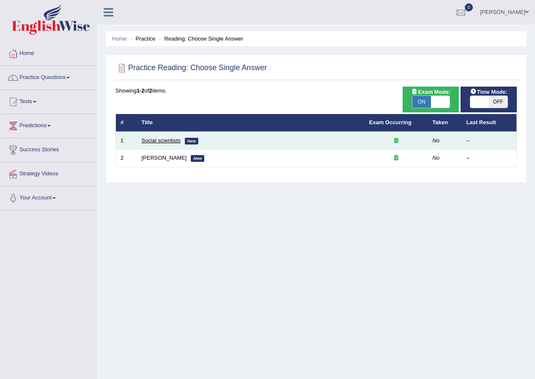
click at [154, 143] on link "Social scientists" at bounding box center [161, 140] width 39 height 6
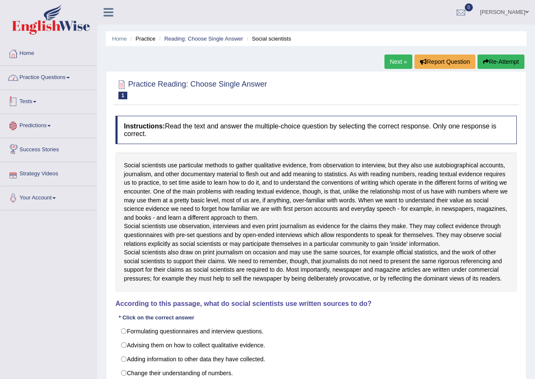
click at [57, 77] on link "Practice Questions" at bounding box center [48, 76] width 96 height 21
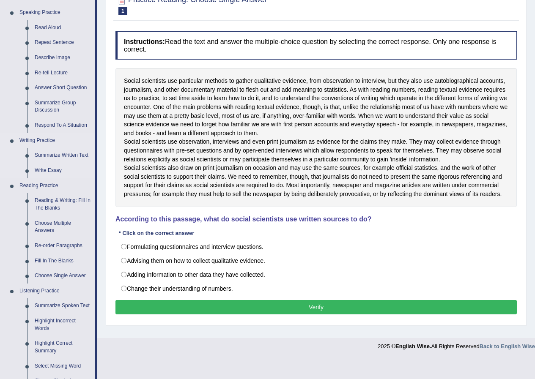
scroll to position [127, 0]
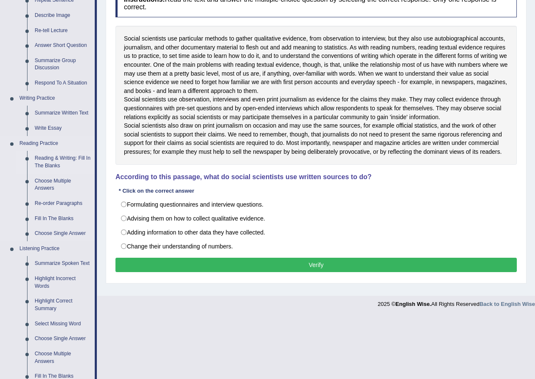
click at [65, 157] on link "Reading & Writing: Fill In The Blanks" at bounding box center [63, 162] width 64 height 22
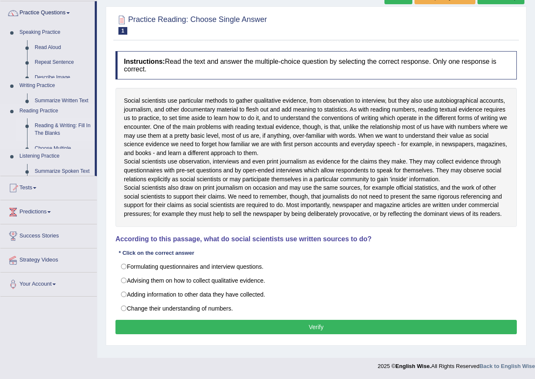
scroll to position [76, 0]
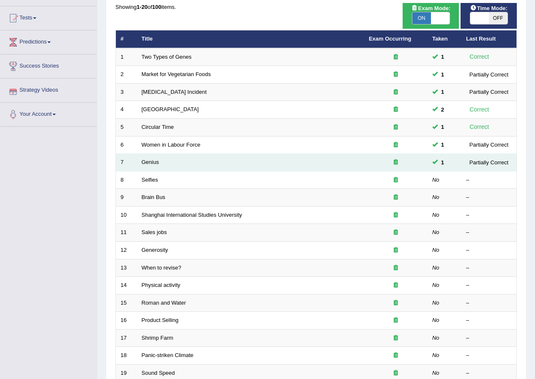
scroll to position [85, 0]
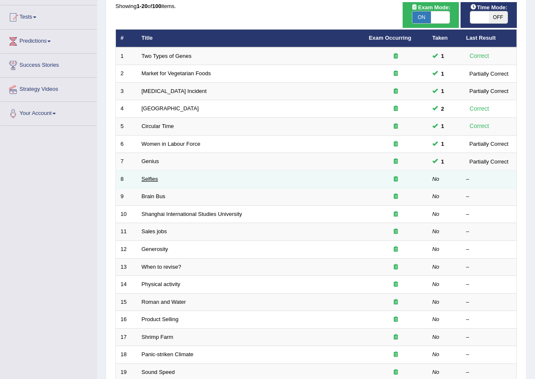
click at [156, 179] on link "Selfies" at bounding box center [150, 179] width 16 height 6
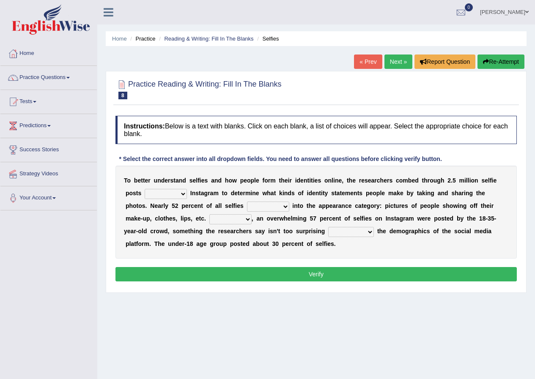
click at [162, 197] on select "of in above on" at bounding box center [166, 194] width 42 height 10
select select "on"
click at [145, 189] on select "of in above on" at bounding box center [166, 194] width 42 height 10
click at [165, 193] on select "of in above on" at bounding box center [166, 194] width 42 height 10
click at [416, 189] on div "T o b e t t e r u n d e r s t a n d s e l f i e s a n d h o w p e o p l e f o r…" at bounding box center [315, 212] width 401 height 93
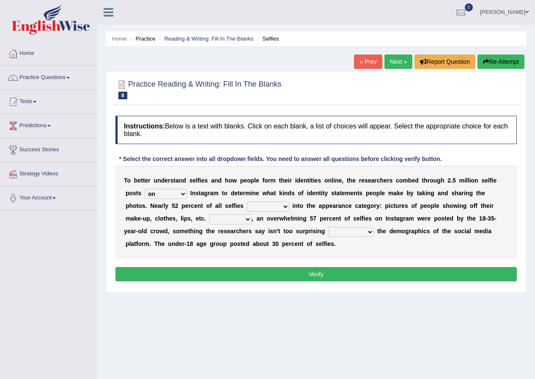
click at [271, 203] on select "fall fallen fell falls" at bounding box center [268, 207] width 42 height 10
click at [247, 202] on select "fall fallen fell falls" at bounding box center [268, 207] width 42 height 10
click at [276, 206] on select "fall fallen fell falls" at bounding box center [268, 207] width 42 height 10
select select "fall"
click at [247, 202] on select "fall fallen fell falls" at bounding box center [268, 207] width 42 height 10
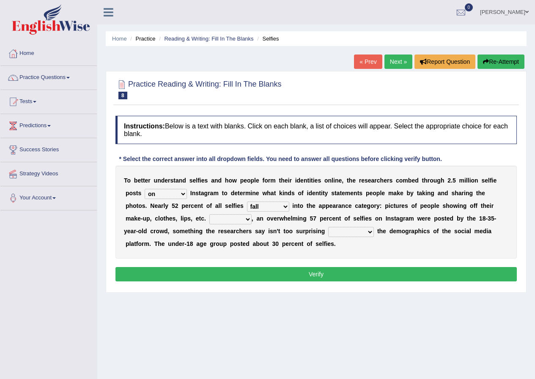
click at [236, 221] on select "Along with Although Overall However" at bounding box center [230, 219] width 42 height 10
click at [115, 324] on div "Home Practice Reading & Writing: Fill In The Blanks Selfies « Prev Next » Repor…" at bounding box center [316, 211] width 438 height 423
click at [231, 218] on select "Along with Although Overall However" at bounding box center [230, 219] width 42 height 10
select select "Along with"
click at [209, 214] on select "Along with Although Overall However" at bounding box center [230, 219] width 42 height 10
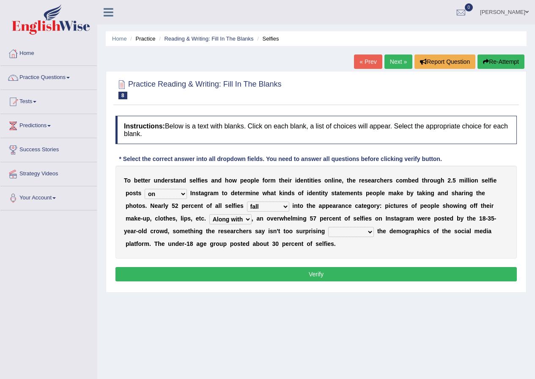
click at [243, 218] on select "Along with Although Overall However" at bounding box center [230, 219] width 42 height 10
click at [209, 214] on select "Along with Although Overall However" at bounding box center [230, 219] width 42 height 10
click at [357, 233] on select "consider considered considering to consider" at bounding box center [351, 232] width 46 height 10
click at [272, 306] on div "Home Practice Reading & Writing: Fill In The Blanks Selfies « Prev Next » Repor…" at bounding box center [316, 211] width 438 height 423
click at [336, 231] on select "consider considered considering to consider" at bounding box center [351, 232] width 46 height 10
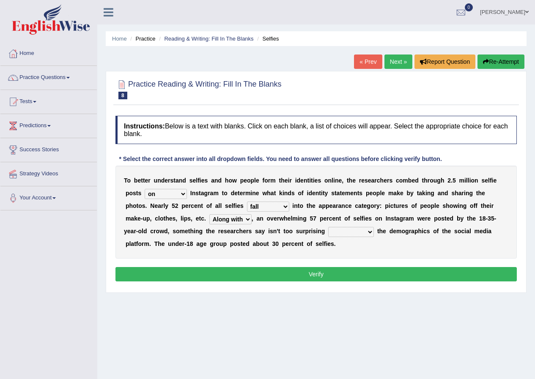
select select "to consider"
click at [328, 227] on select "consider considered considering to consider" at bounding box center [351, 232] width 46 height 10
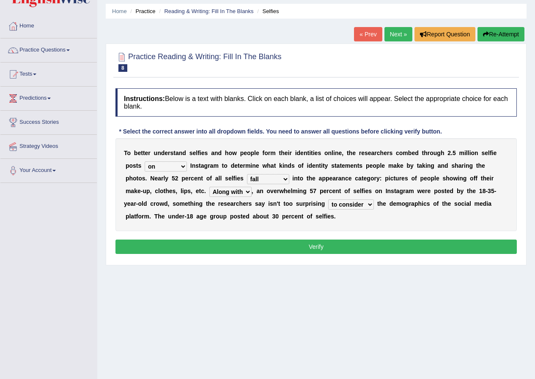
scroll to position [42, 0]
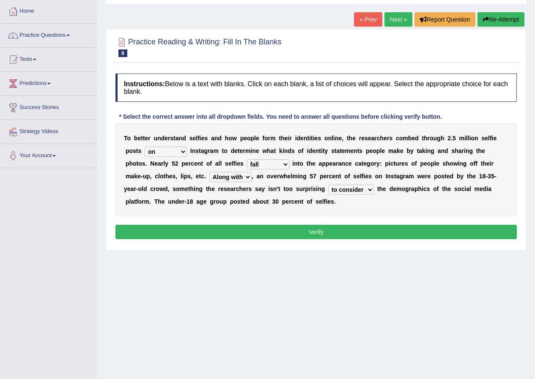
click at [244, 225] on button "Verify" at bounding box center [315, 232] width 401 height 14
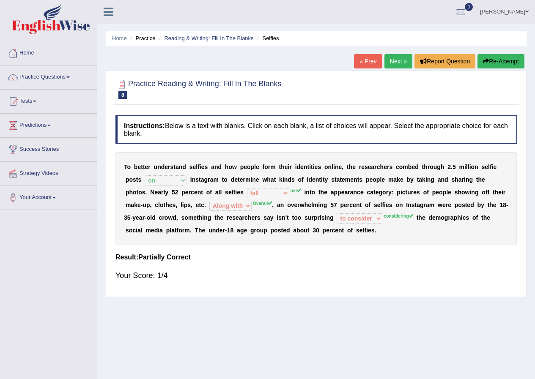
scroll to position [0, 0]
click at [393, 65] on link "Next »" at bounding box center [398, 62] width 28 height 14
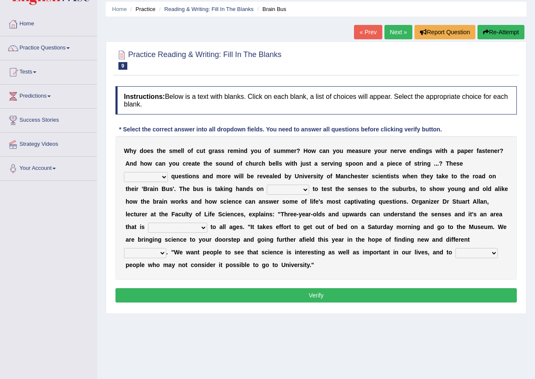
scroll to position [42, 0]
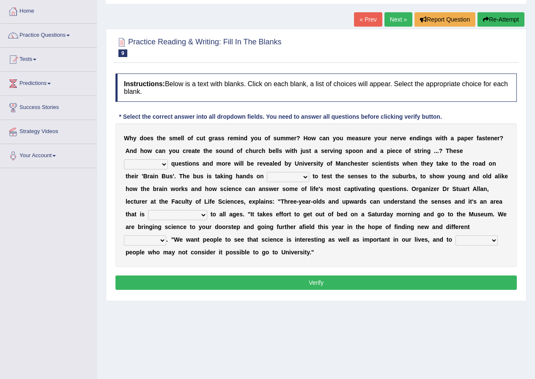
click at [143, 161] on select "fascinating unattended gratuitous underlying" at bounding box center [146, 164] width 44 height 10
select select "fascinating"
click at [124, 159] on select "fascinating unattended gratuitous underlying" at bounding box center [146, 164] width 44 height 10
click at [288, 179] on select "activities mages facets revenues" at bounding box center [288, 177] width 42 height 10
select select "activities"
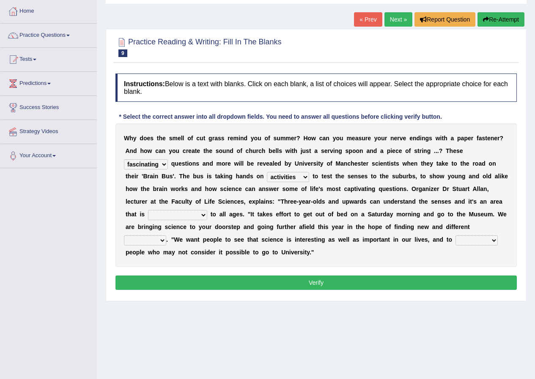
click at [267, 172] on select "activities mages facets revenues" at bounding box center [288, 177] width 42 height 10
click at [188, 217] on select "misleading disproportionate intriguing proximal" at bounding box center [177, 215] width 59 height 10
click at [362, 20] on link "« Prev" at bounding box center [368, 19] width 28 height 14
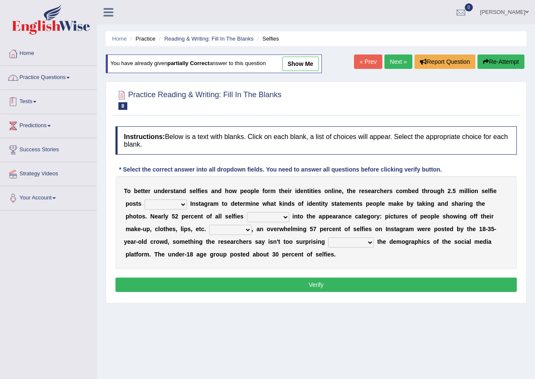
click at [39, 70] on link "Practice Questions" at bounding box center [48, 76] width 96 height 21
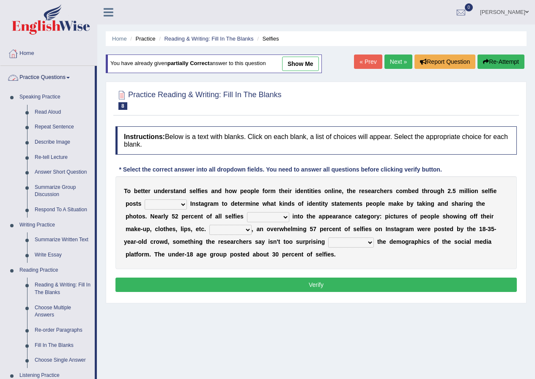
click at [47, 74] on link "Practice Questions" at bounding box center [47, 76] width 94 height 21
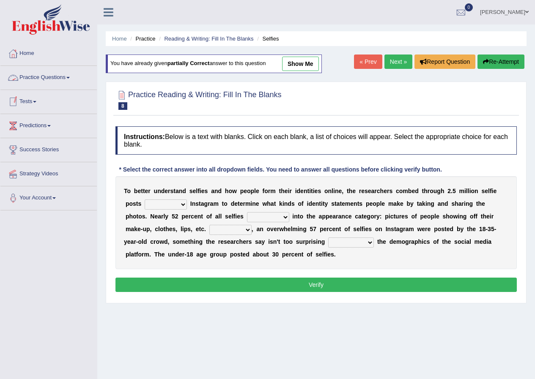
click at [45, 77] on link "Practice Questions" at bounding box center [48, 76] width 96 height 21
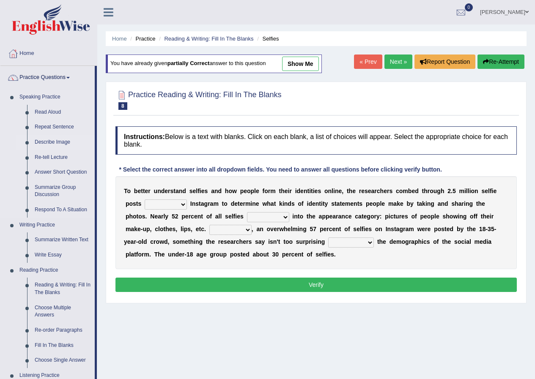
click at [47, 141] on link "Describe Image" at bounding box center [63, 142] width 64 height 15
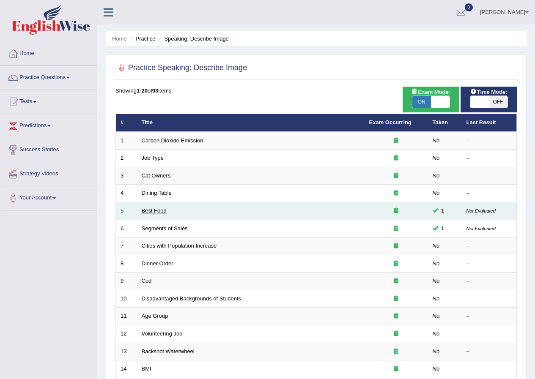
click at [152, 213] on link "Best Food" at bounding box center [154, 211] width 25 height 6
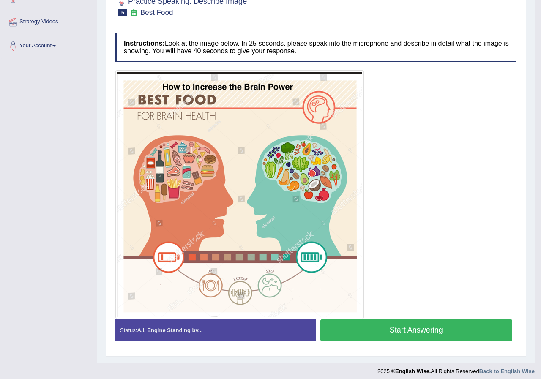
scroll to position [157, 0]
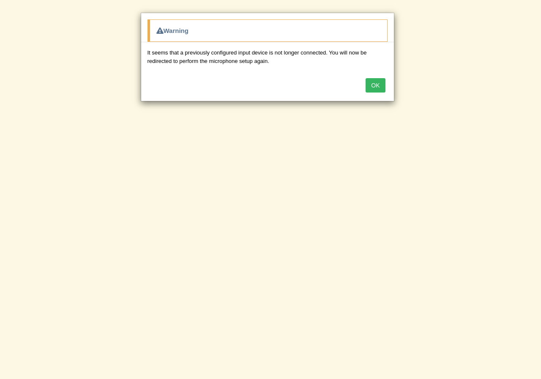
click at [373, 82] on button "OK" at bounding box center [375, 85] width 19 height 14
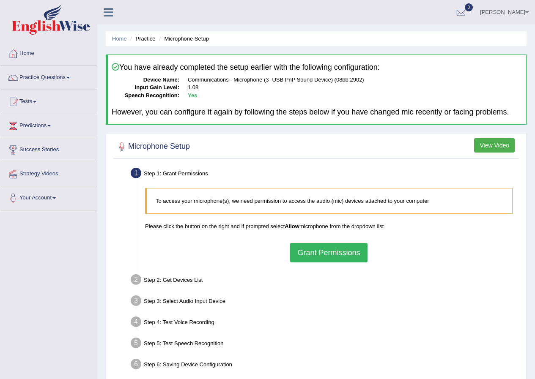
click at [314, 252] on button "Grant Permissions" at bounding box center [328, 252] width 77 height 19
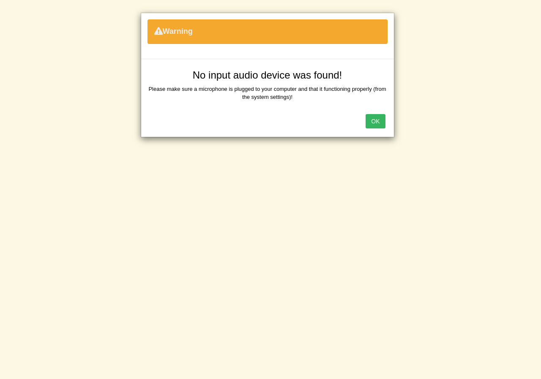
click at [307, 219] on div "Warning No input audio device was found! Please make sure a microphone is plugg…" at bounding box center [270, 189] width 541 height 379
click at [380, 124] on button "OK" at bounding box center [375, 121] width 19 height 14
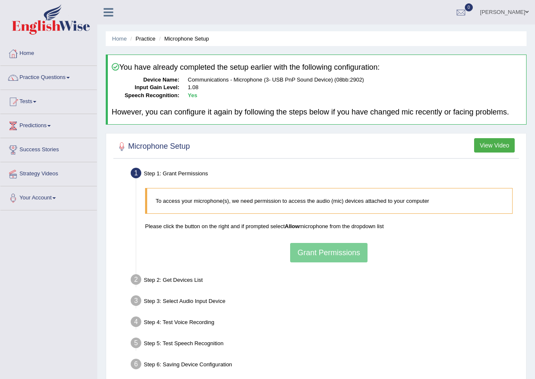
click at [341, 254] on div "To access your microphone(s), we need permission to access the audio (mic) devi…" at bounding box center [329, 225] width 376 height 82
click at [445, 86] on dd "1.08" at bounding box center [355, 88] width 335 height 8
click at [161, 84] on dt "Input Gain Level:" at bounding box center [146, 88] width 68 height 8
click at [319, 255] on div "To access your microphone(s), we need permission to access the audio (mic) devi…" at bounding box center [329, 225] width 376 height 82
click at [46, 77] on link "Practice Questions" at bounding box center [48, 76] width 96 height 21
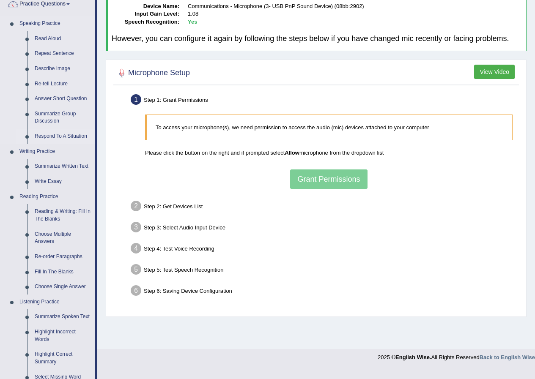
scroll to position [127, 0]
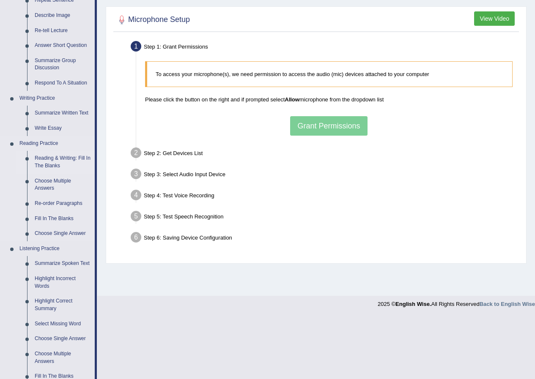
click at [38, 159] on link "Reading & Writing: Fill In The Blanks" at bounding box center [63, 162] width 64 height 22
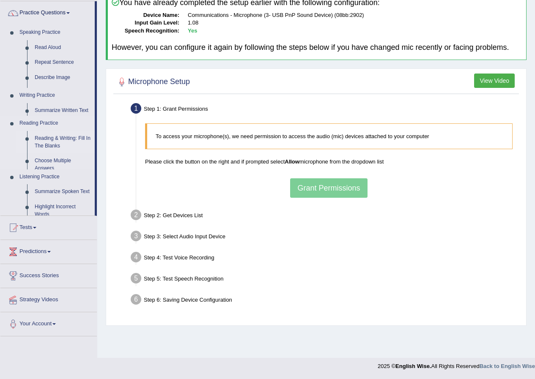
scroll to position [65, 0]
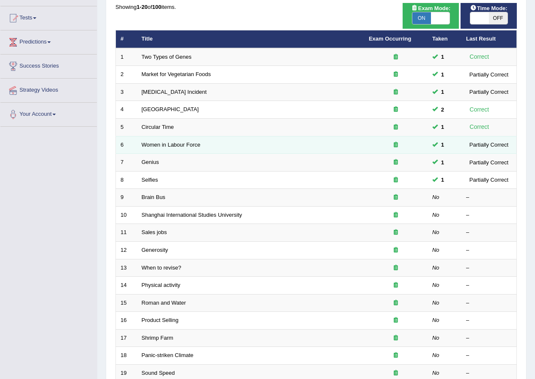
scroll to position [85, 0]
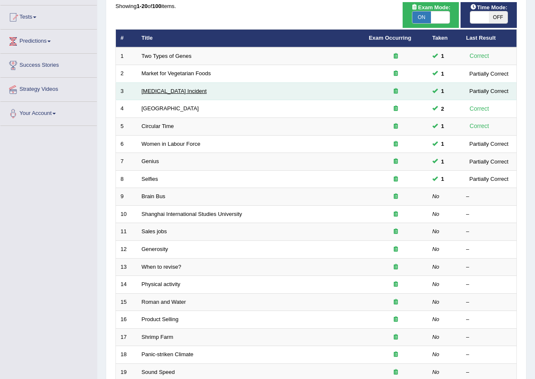
click at [156, 94] on link "[MEDICAL_DATA] Incident" at bounding box center [174, 91] width 65 height 6
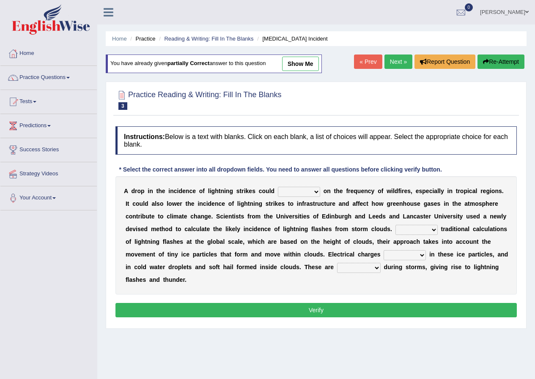
click at [299, 60] on link "show me" at bounding box center [300, 64] width 37 height 14
select select "impact"
select select "Unlike"
select select "mess up"
select select "collected"
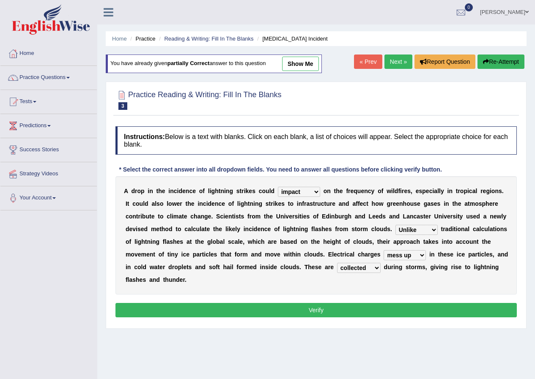
click at [299, 60] on div "Home Practice Reading & Writing: Fill In The Blanks [MEDICAL_DATA] Incident You…" at bounding box center [316, 211] width 438 height 423
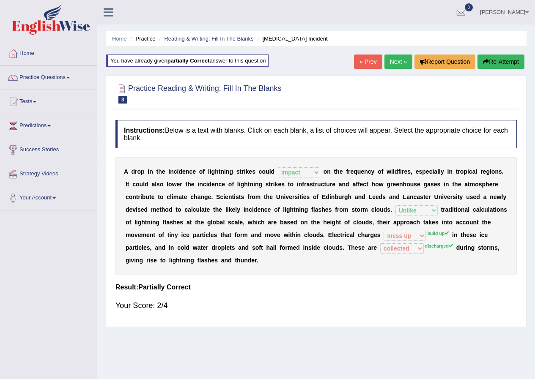
click at [390, 61] on link "Next »" at bounding box center [398, 62] width 28 height 14
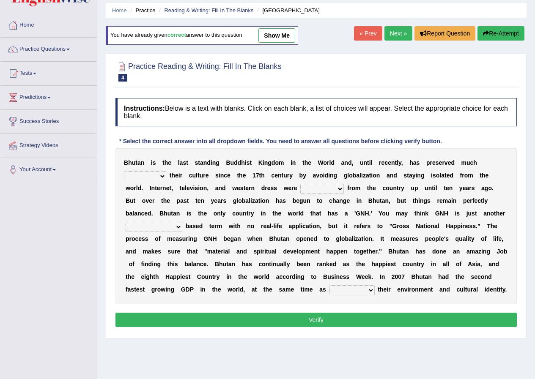
scroll to position [42, 0]
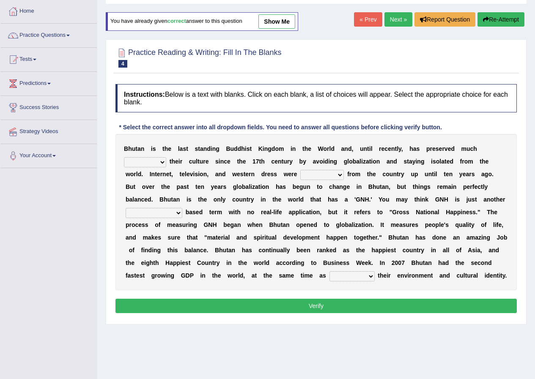
click at [286, 19] on link "show me" at bounding box center [276, 21] width 37 height 14
select select "of"
select select "banned"
select select "statistically"
select select "maintaining"
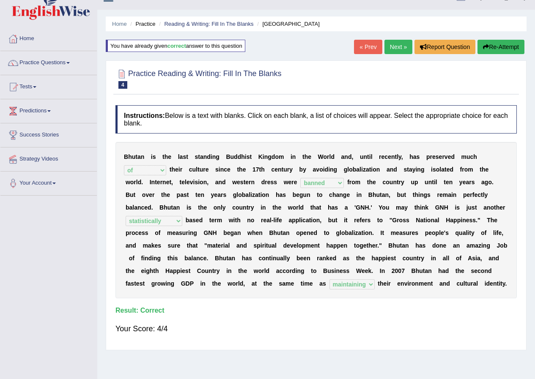
scroll to position [0, 0]
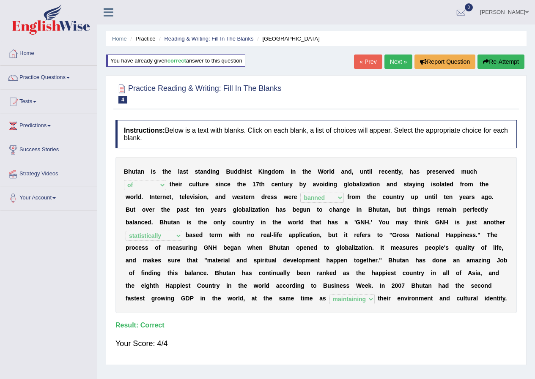
click at [393, 63] on link "Next »" at bounding box center [398, 62] width 28 height 14
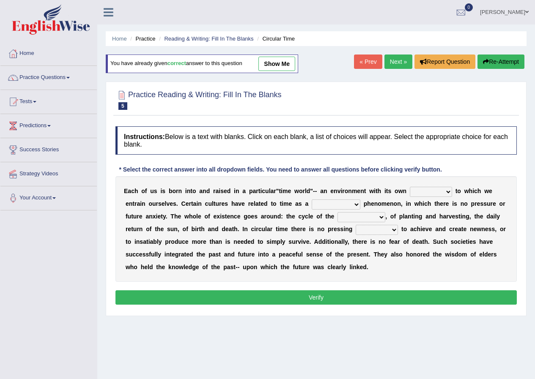
click at [294, 66] on link "show me" at bounding box center [276, 64] width 37 height 14
select select "rhythm"
select select "cyclical"
select select "seasons"
select select "need"
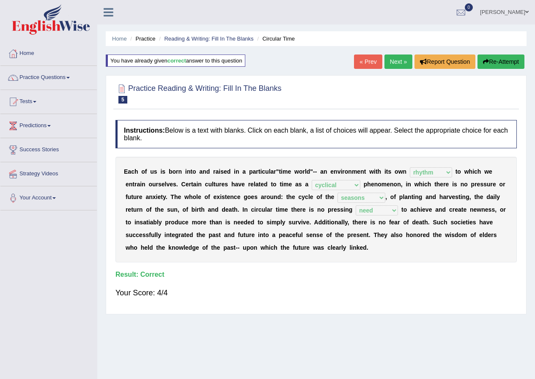
click at [387, 59] on link "Next »" at bounding box center [398, 62] width 28 height 14
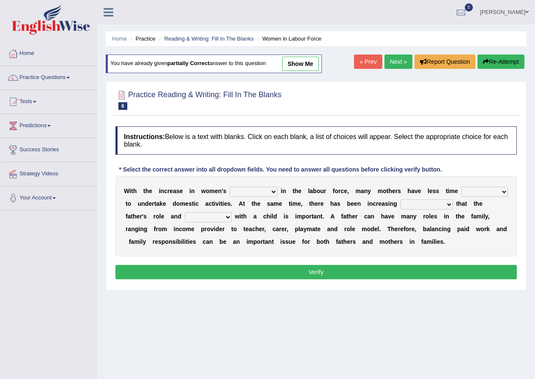
click at [302, 63] on link "show me" at bounding box center [300, 64] width 37 height 14
select select "participation"
select select "available"
select select "recreation"
select select "realtionship"
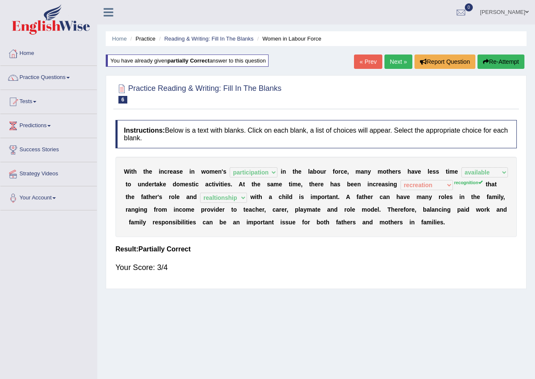
click at [400, 58] on link "Next »" at bounding box center [398, 62] width 28 height 14
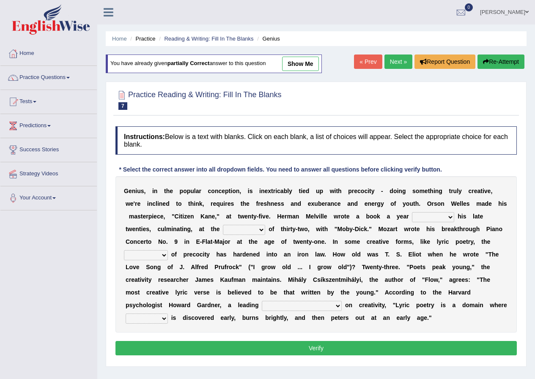
click at [312, 64] on link "show me" at bounding box center [300, 64] width 37 height 14
select select "over"
select select "age"
select select "importance"
select select "master"
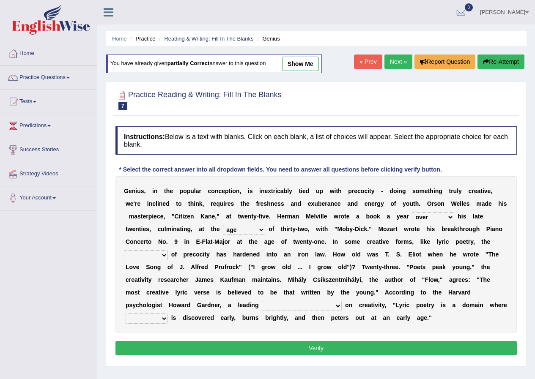
select select "talent"
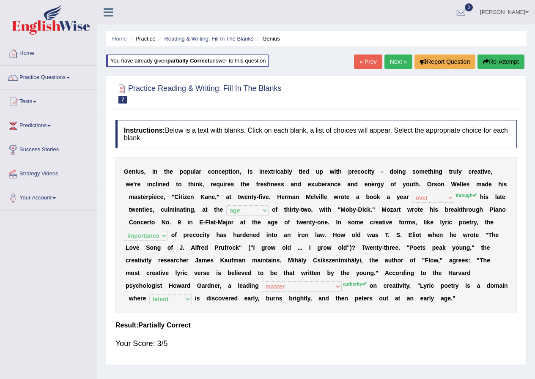
click at [397, 63] on link "Next »" at bounding box center [398, 62] width 28 height 14
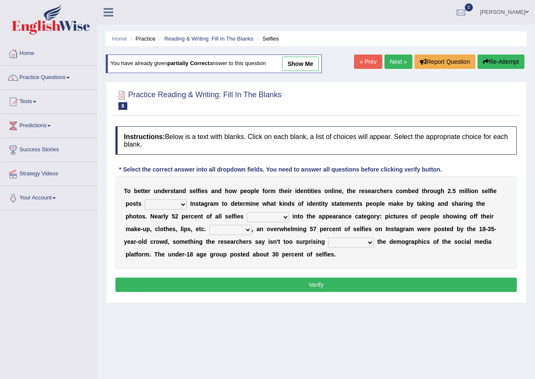
click at [299, 67] on link "show me" at bounding box center [300, 64] width 37 height 14
select select "on"
select select "fall"
select select "Along with"
select select "to consider"
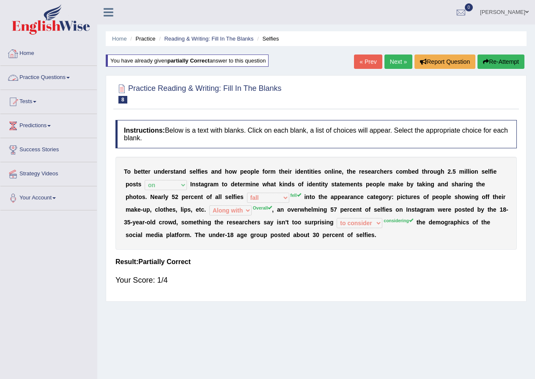
click at [45, 80] on link "Practice Questions" at bounding box center [48, 76] width 96 height 21
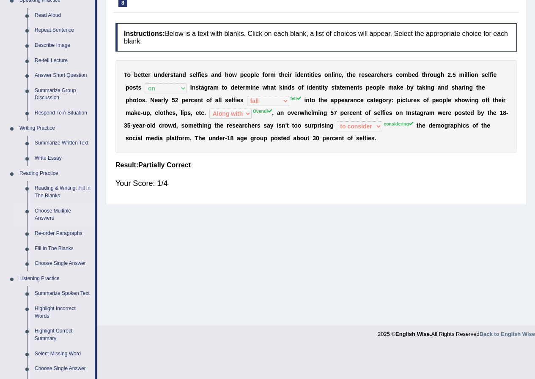
scroll to position [169, 0]
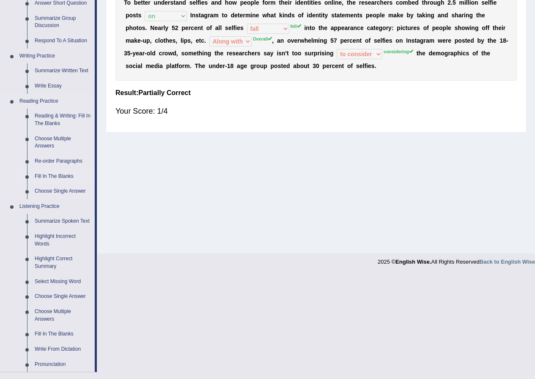
click at [55, 175] on link "Fill In The Blanks" at bounding box center [63, 176] width 64 height 15
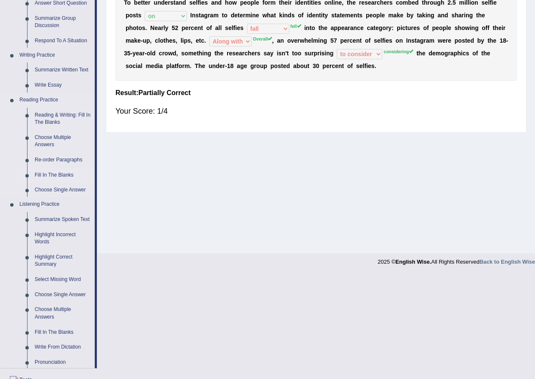
scroll to position [65, 0]
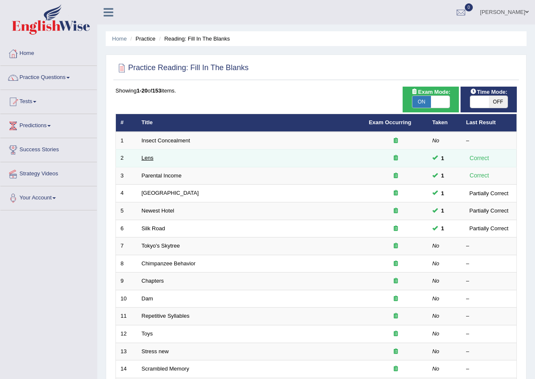
click at [143, 158] on link "Lens" at bounding box center [148, 158] width 12 height 6
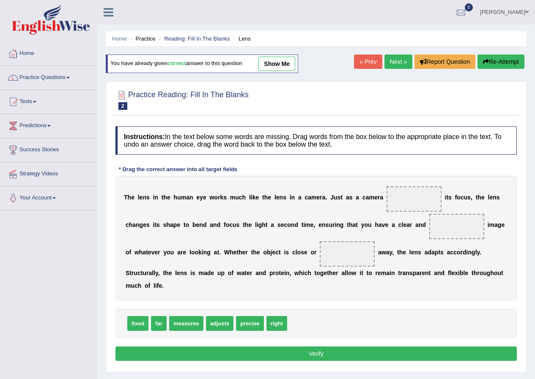
scroll to position [42, 0]
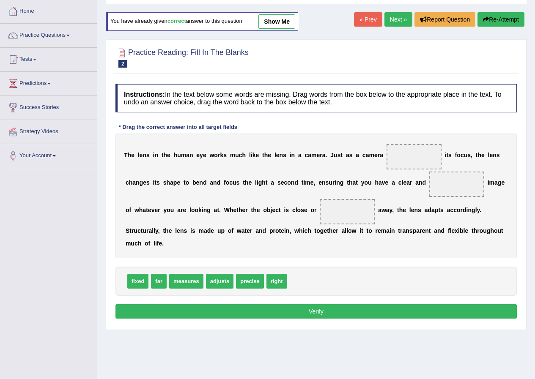
click at [286, 22] on link "show me" at bounding box center [276, 21] width 37 height 14
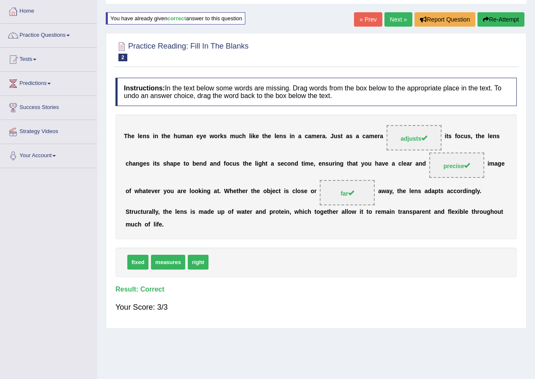
click at [404, 14] on link "Next »" at bounding box center [398, 19] width 28 height 14
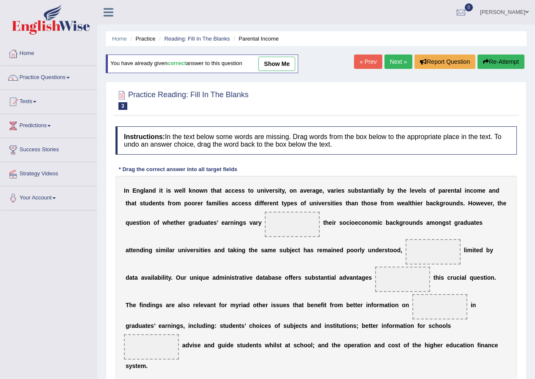
click at [289, 63] on link "show me" at bounding box center [276, 64] width 37 height 14
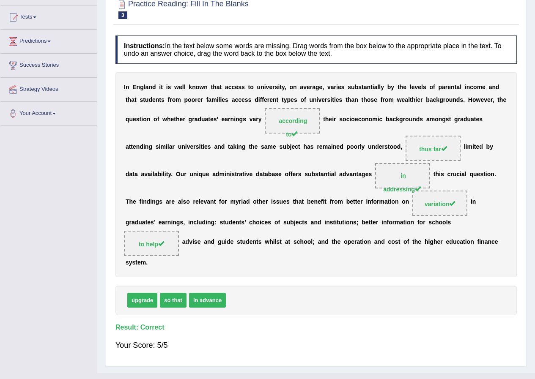
scroll to position [42, 0]
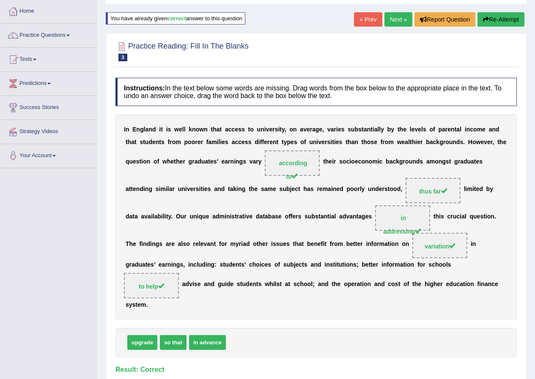
click at [398, 22] on link "Next »" at bounding box center [398, 19] width 28 height 14
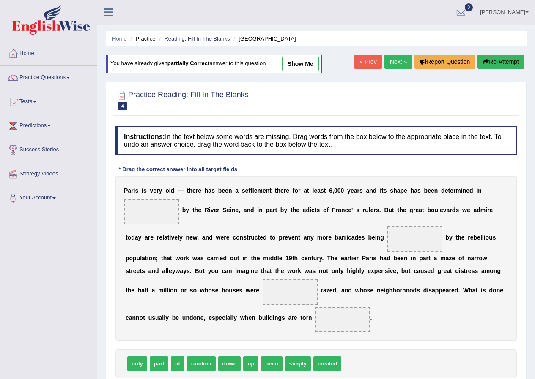
click at [309, 63] on link "show me" at bounding box center [300, 64] width 37 height 14
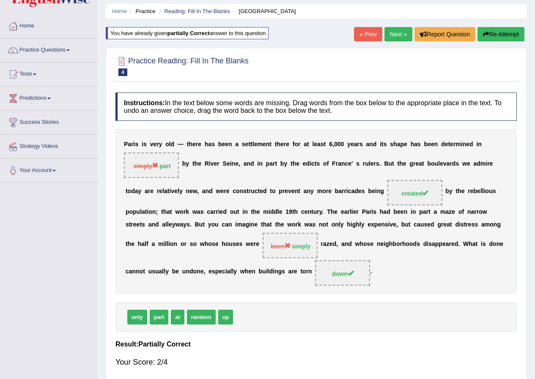
scroll to position [42, 0]
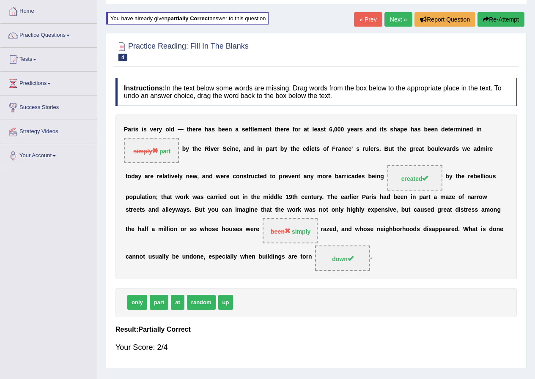
click at [403, 16] on link "Next »" at bounding box center [398, 19] width 28 height 14
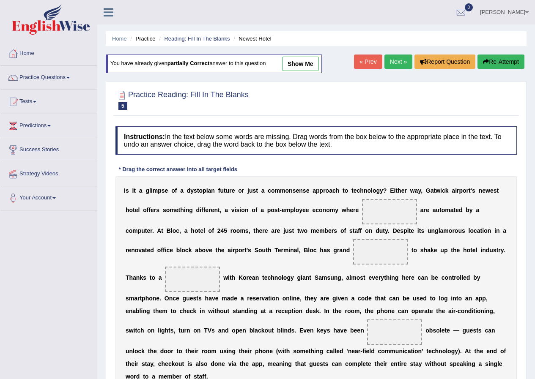
click at [299, 61] on link "show me" at bounding box center [300, 64] width 37 height 14
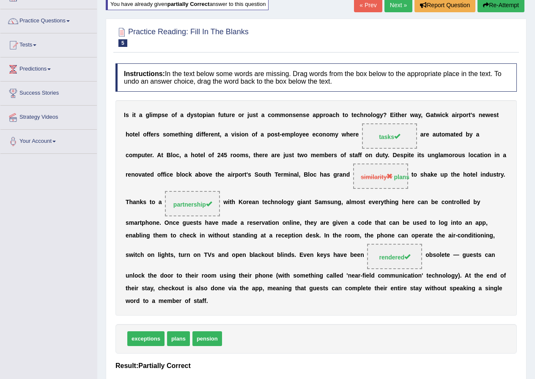
scroll to position [42, 0]
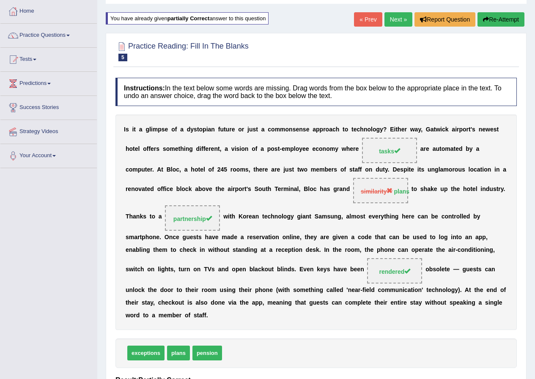
click at [395, 21] on link "Next »" at bounding box center [398, 19] width 28 height 14
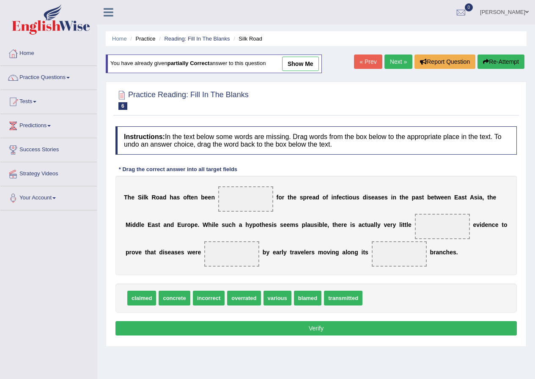
click at [312, 63] on link "show me" at bounding box center [300, 64] width 37 height 14
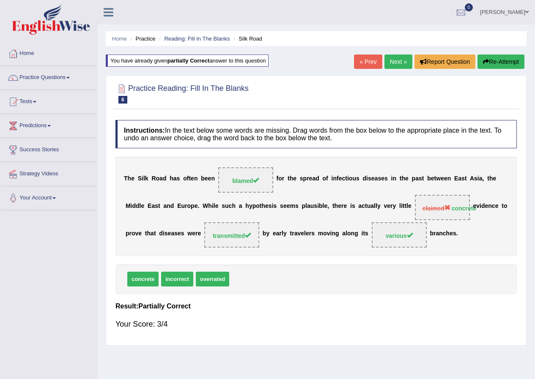
click at [398, 61] on link "Next »" at bounding box center [398, 62] width 28 height 14
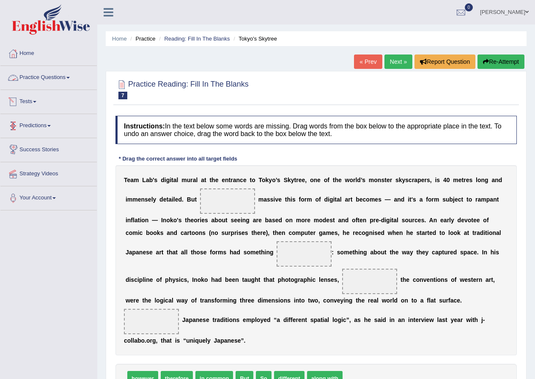
click at [60, 74] on link "Practice Questions" at bounding box center [48, 76] width 96 height 21
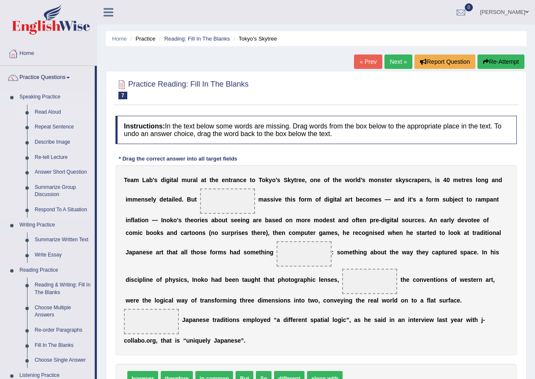
click at [46, 110] on link "Read Aloud" at bounding box center [63, 112] width 64 height 15
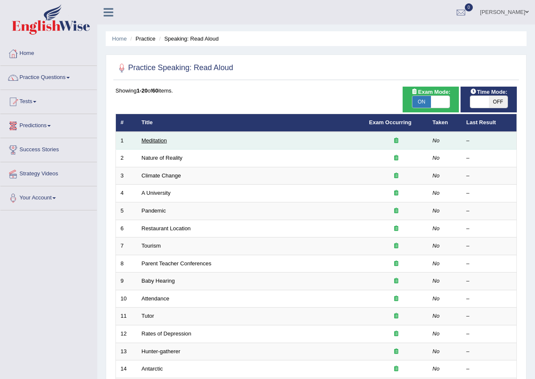
click at [143, 141] on link "Meditation" at bounding box center [154, 140] width 25 height 6
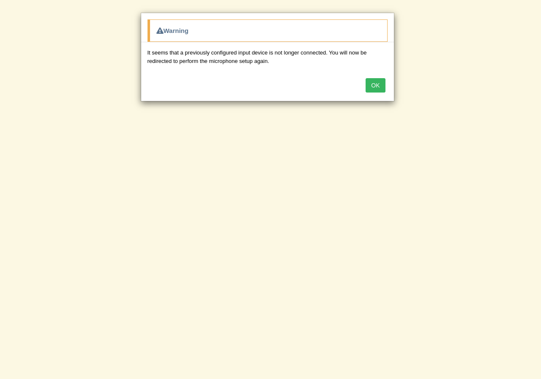
click at [374, 86] on button "OK" at bounding box center [375, 85] width 19 height 14
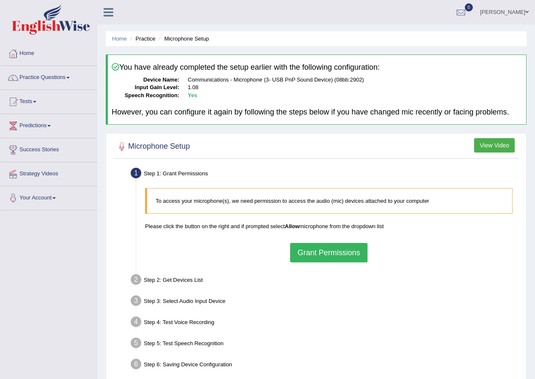
click at [343, 256] on button "Grant Permissions" at bounding box center [328, 252] width 77 height 19
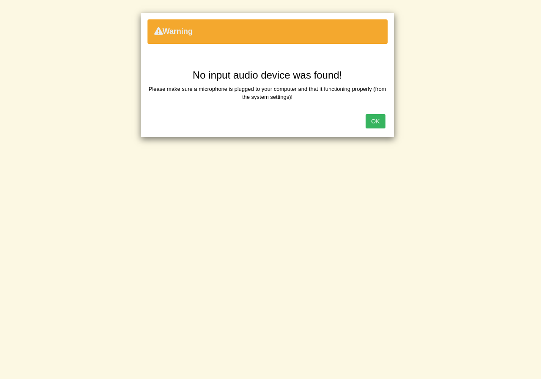
click at [382, 126] on button "OK" at bounding box center [375, 121] width 19 height 14
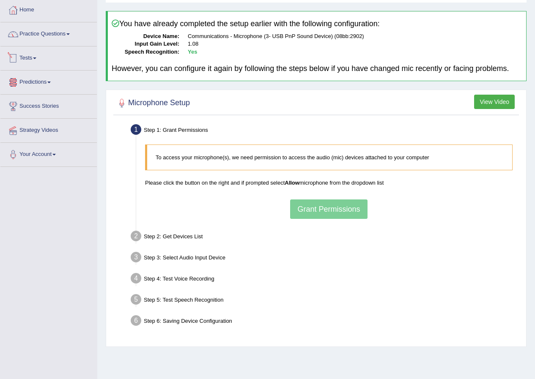
scroll to position [22, 0]
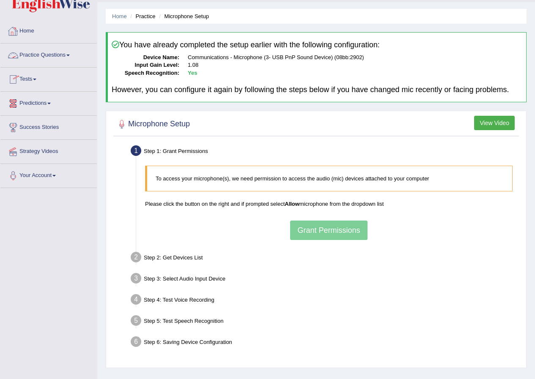
click at [36, 55] on link "Practice Questions" at bounding box center [48, 54] width 96 height 21
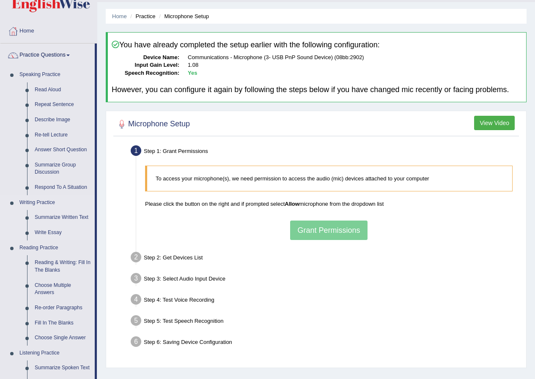
scroll to position [149, 0]
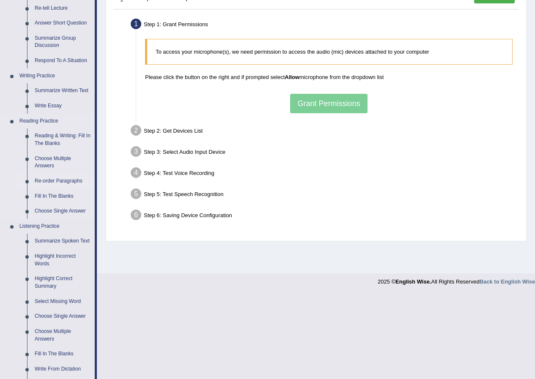
click at [43, 182] on link "Re-order Paragraphs" at bounding box center [63, 181] width 64 height 15
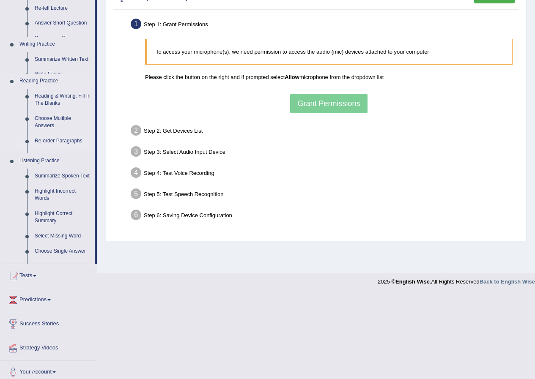
scroll to position [65, 0]
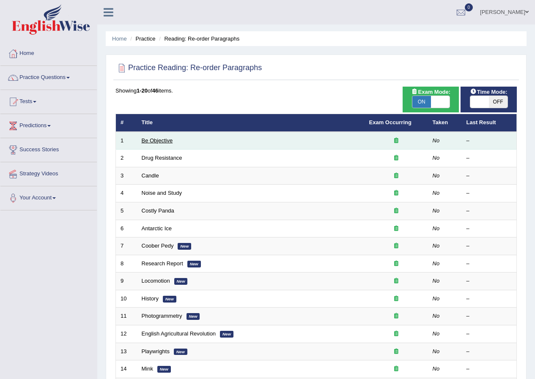
click at [163, 138] on link "Be Objective" at bounding box center [157, 140] width 31 height 6
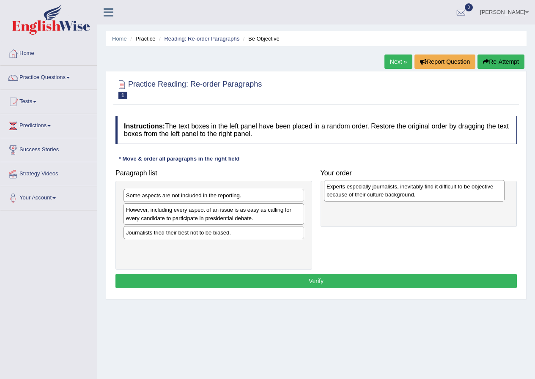
drag, startPoint x: 170, startPoint y: 199, endPoint x: 370, endPoint y: 190, distance: 200.7
click at [370, 190] on div "Experts especially journalists, inevitably find it difficult to be objective be…" at bounding box center [414, 190] width 181 height 21
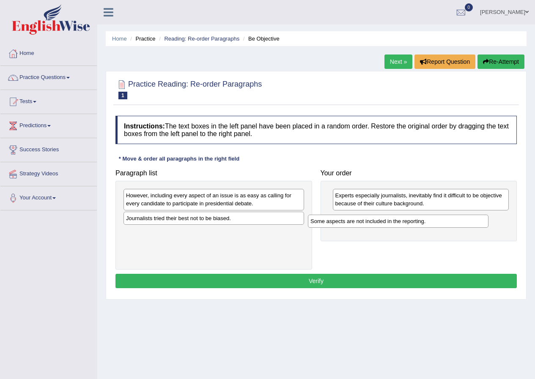
drag, startPoint x: 203, startPoint y: 196, endPoint x: 388, endPoint y: 220, distance: 186.3
click at [388, 221] on div "Some aspects are not included in the reporting." at bounding box center [398, 221] width 181 height 13
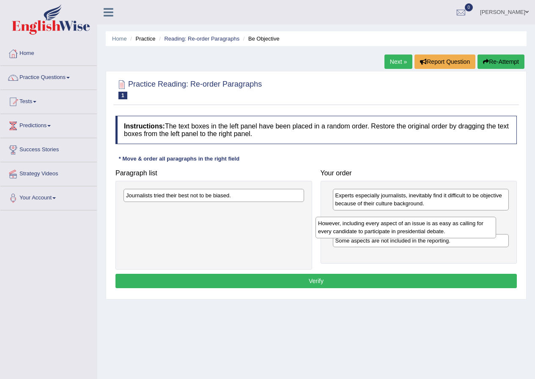
drag, startPoint x: 267, startPoint y: 197, endPoint x: 459, endPoint y: 224, distance: 194.3
click at [459, 224] on div "However, including every aspect of an issue is as easy as calling for every can…" at bounding box center [406, 227] width 181 height 21
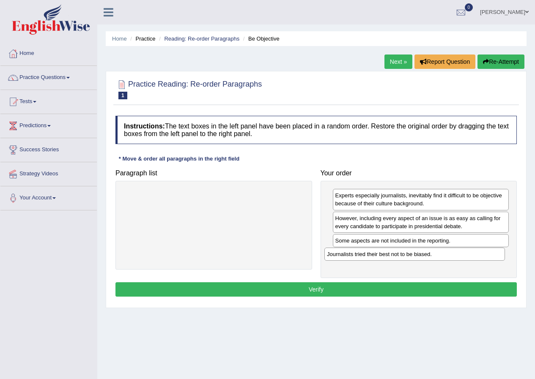
drag, startPoint x: 234, startPoint y: 198, endPoint x: 435, endPoint y: 257, distance: 209.6
click at [435, 257] on div "Journalists tried their best not to be biased." at bounding box center [414, 254] width 181 height 13
click at [322, 290] on button "Verify" at bounding box center [315, 290] width 401 height 14
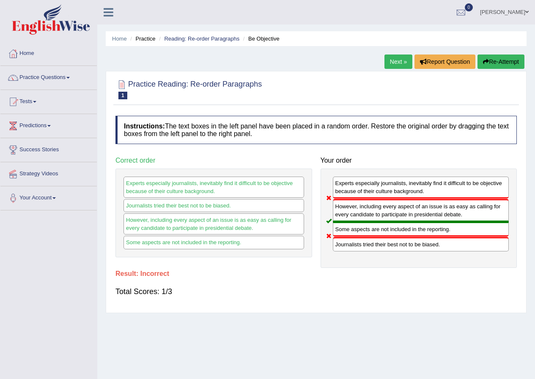
drag, startPoint x: 374, startPoint y: 195, endPoint x: 388, endPoint y: 236, distance: 43.5
click at [388, 236] on div "Experts especially journalists, inevitably find it difficult to be objective be…" at bounding box center [419, 218] width 197 height 99
click at [515, 63] on button "Re-Attempt" at bounding box center [501, 62] width 47 height 14
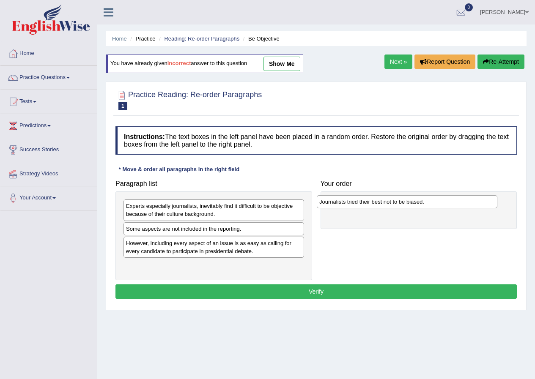
drag, startPoint x: 192, startPoint y: 268, endPoint x: 385, endPoint y: 204, distance: 203.6
click at [385, 204] on div "Journalists tried their best not to be biased." at bounding box center [407, 201] width 181 height 13
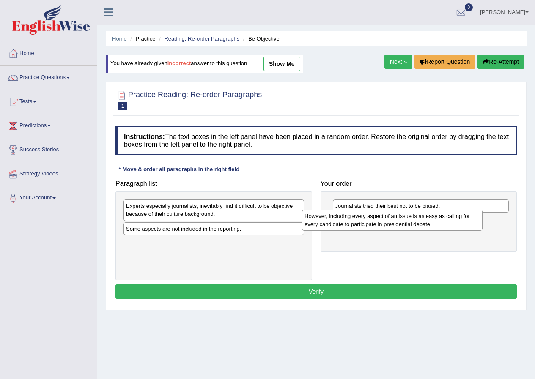
drag, startPoint x: 255, startPoint y: 247, endPoint x: 434, endPoint y: 219, distance: 181.0
click at [434, 219] on div "However, including every aspect of an issue is as easy as calling for every can…" at bounding box center [392, 220] width 181 height 21
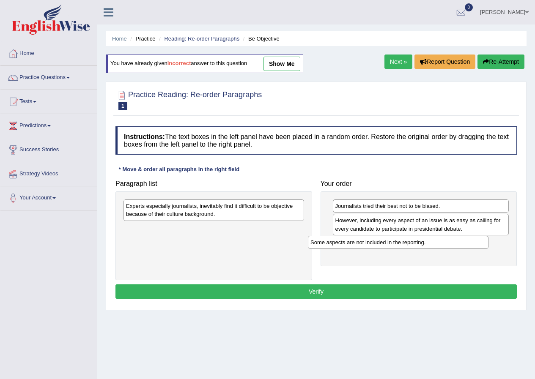
drag, startPoint x: 267, startPoint y: 228, endPoint x: 451, endPoint y: 241, distance: 184.9
click at [451, 241] on div "Some aspects are not included in the reporting." at bounding box center [398, 242] width 181 height 13
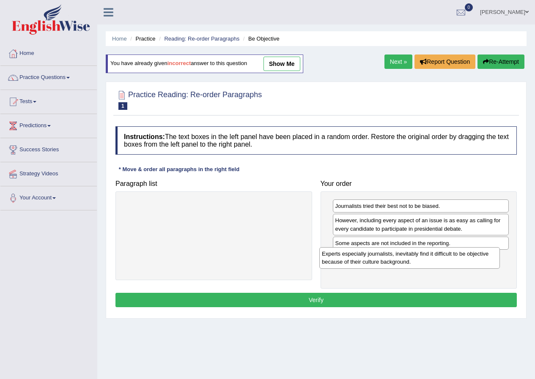
drag, startPoint x: 263, startPoint y: 210, endPoint x: 458, endPoint y: 258, distance: 201.6
click at [458, 258] on div "Experts especially journalists, inevitably find it difficult to be objective be…" at bounding box center [409, 257] width 181 height 21
click at [354, 295] on button "Verify" at bounding box center [315, 300] width 401 height 14
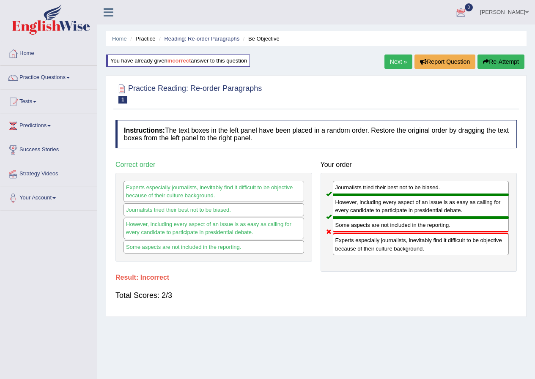
click at [127, 117] on div "Instructions: The text boxes in the left panel have been placed in a random ord…" at bounding box center [316, 214] width 406 height 197
click at [489, 14] on link "Mohammad Museb" at bounding box center [504, 11] width 61 height 22
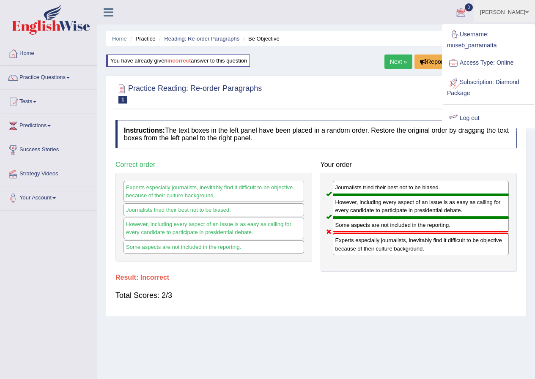
click at [471, 116] on link "Log out" at bounding box center [488, 118] width 91 height 19
